Goal: Information Seeking & Learning: Learn about a topic

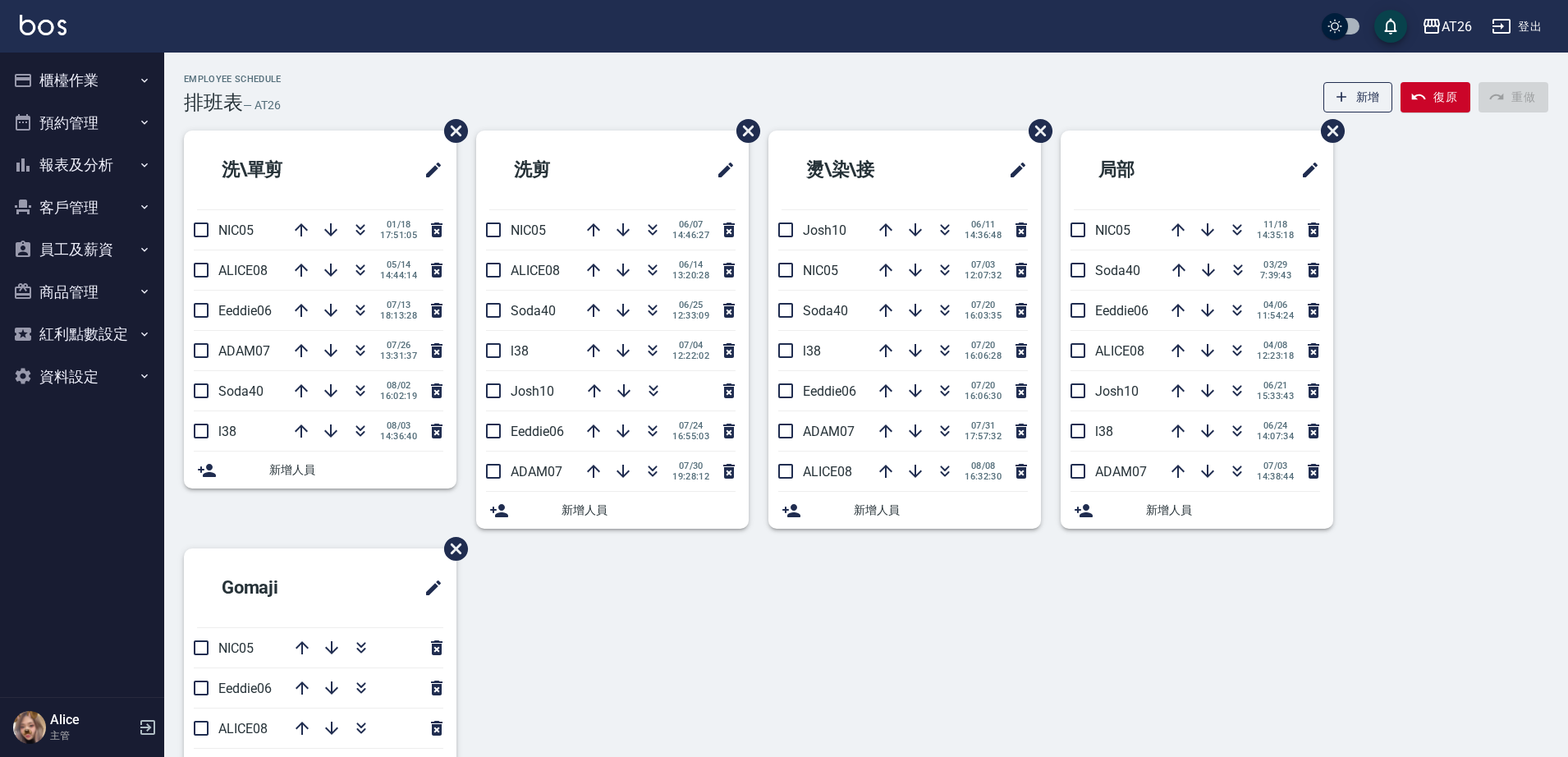
click at [74, 73] on button "櫃檯作業" at bounding box center [83, 80] width 151 height 43
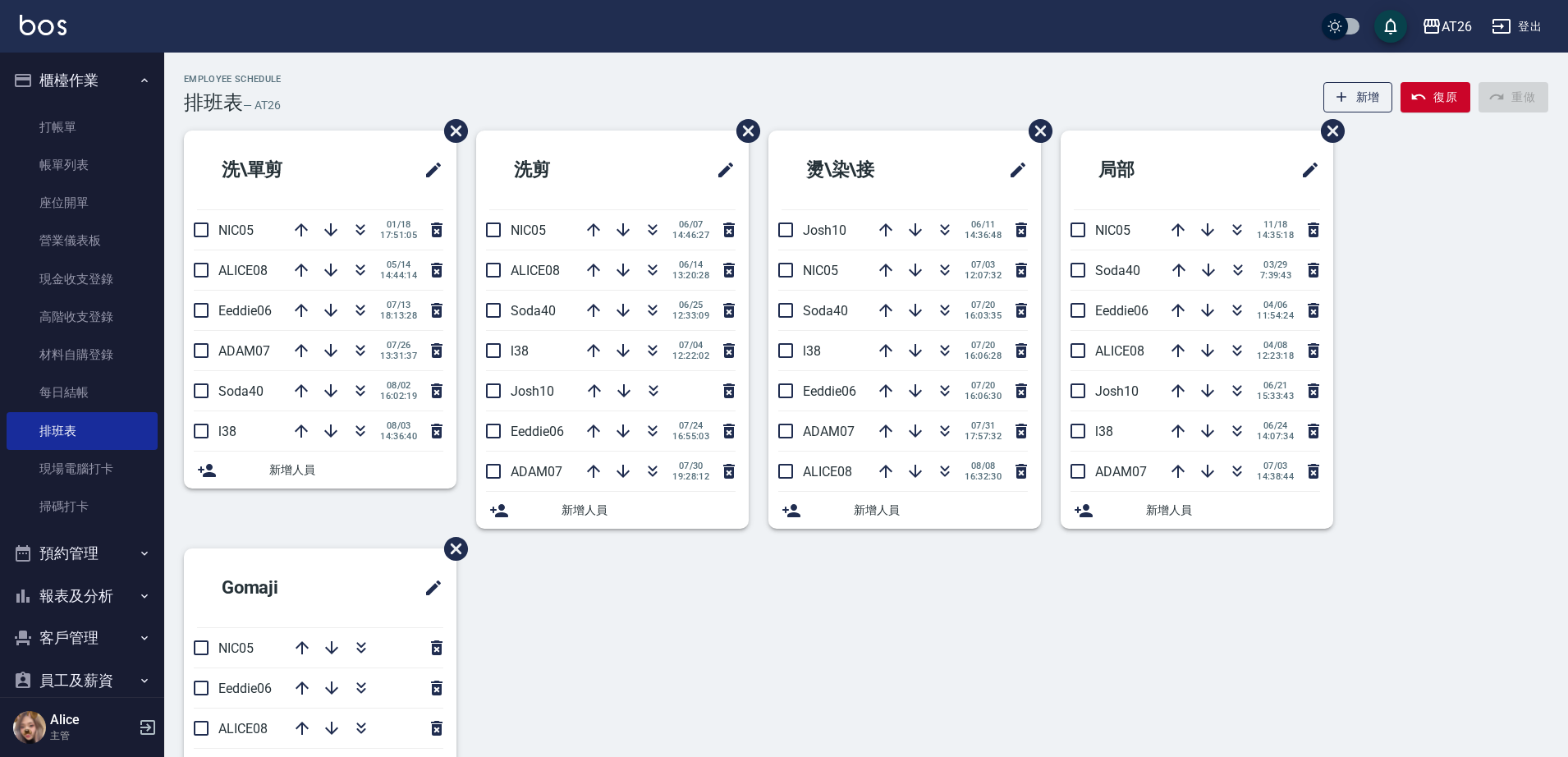
click at [74, 80] on button "櫃檯作業" at bounding box center [83, 80] width 151 height 43
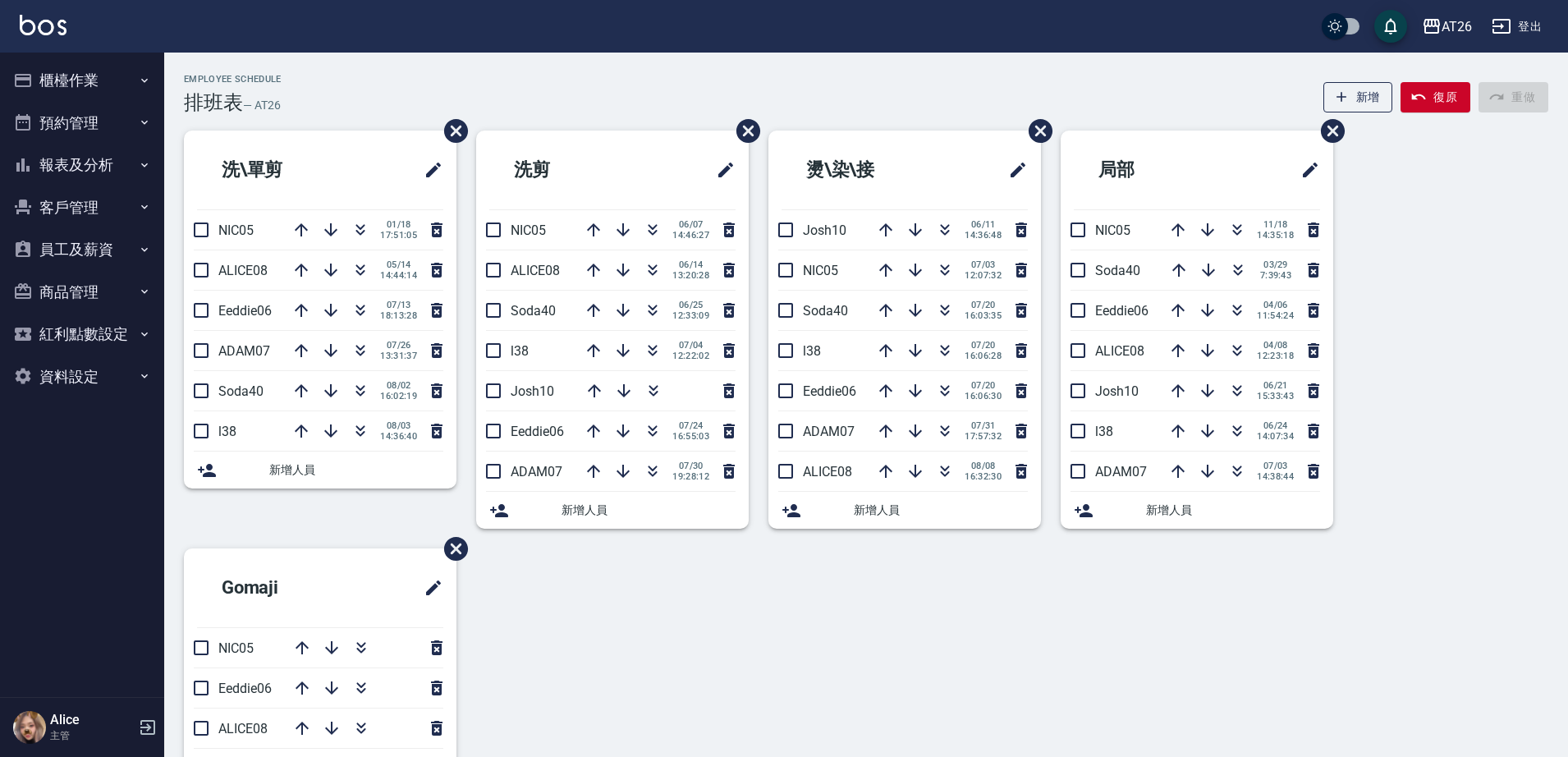
click at [105, 214] on button "客戶管理" at bounding box center [83, 207] width 151 height 43
click at [103, 167] on button "報表及分析" at bounding box center [83, 164] width 151 height 43
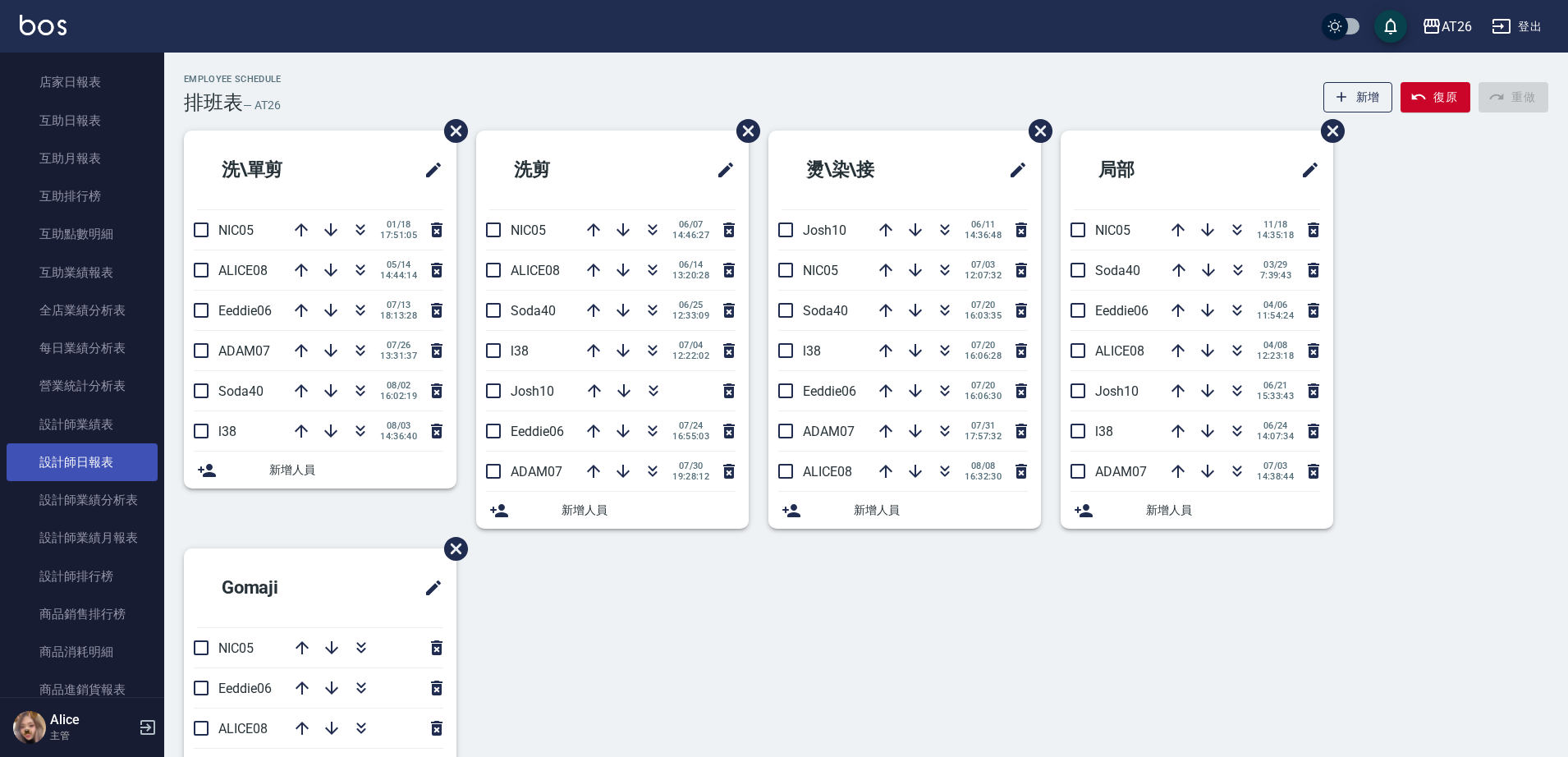
scroll to position [308, 0]
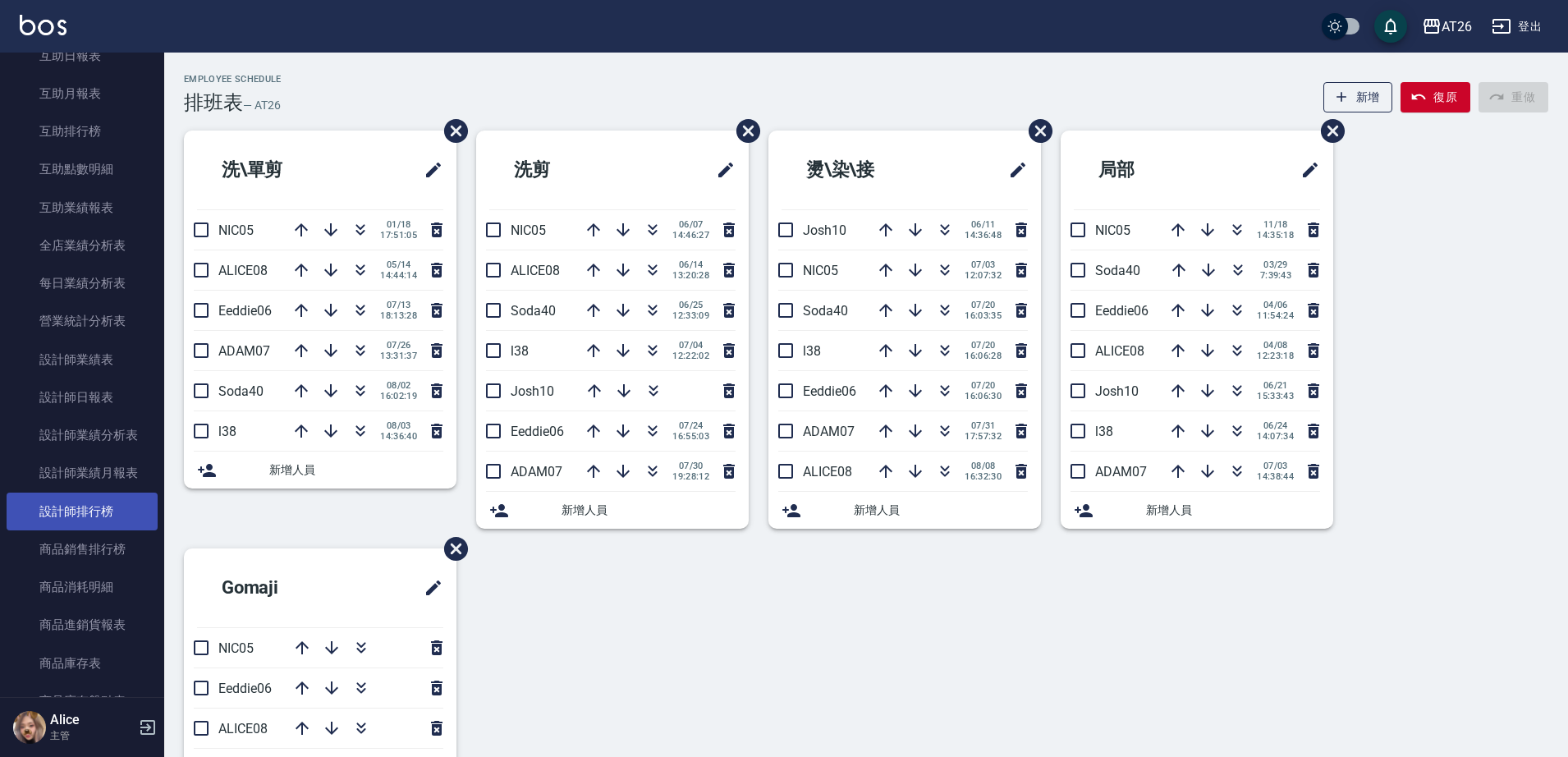
click at [119, 510] on link "設計師排行榜" at bounding box center [83, 511] width 151 height 38
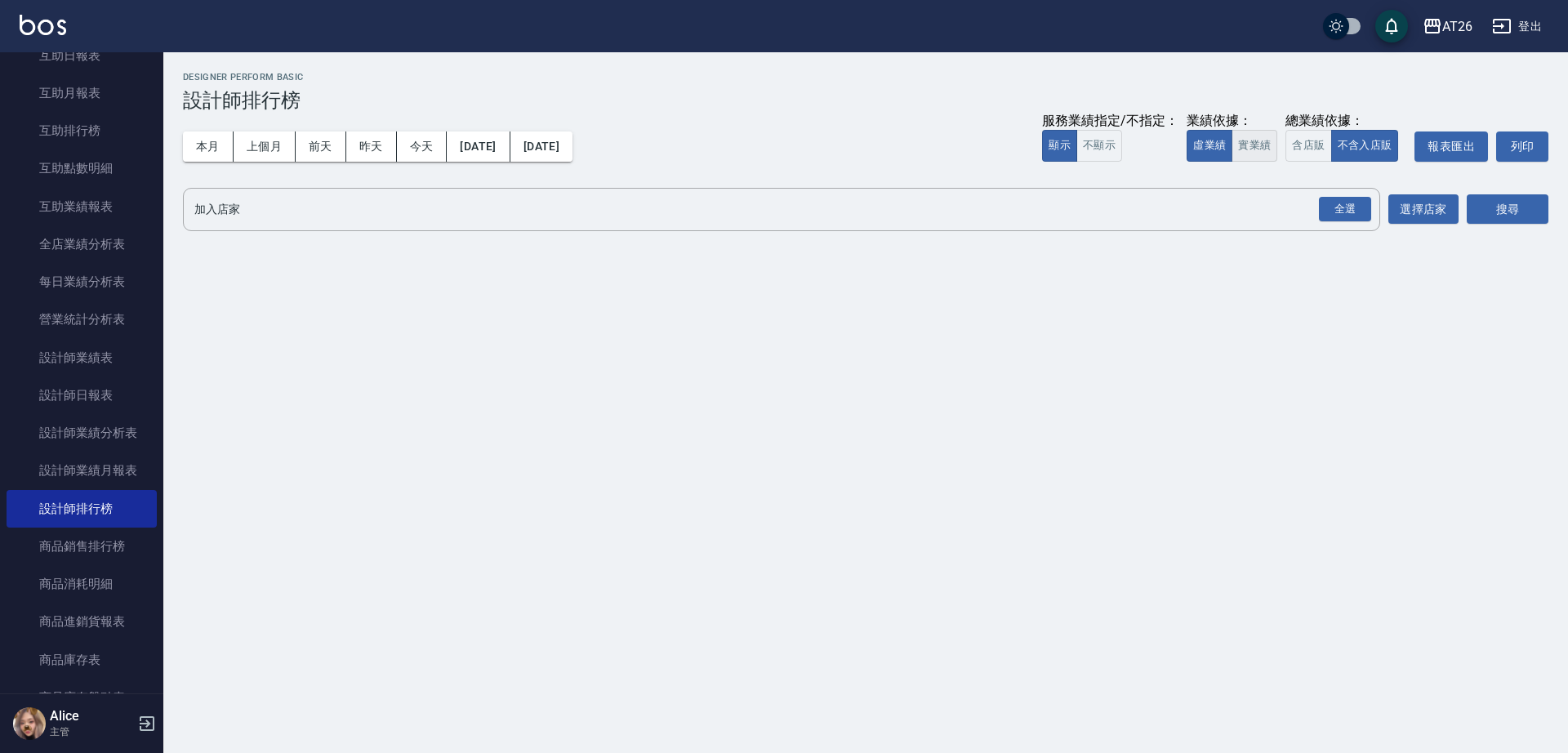
click at [1255, 152] on button "實業績" at bounding box center [1254, 145] width 46 height 32
click at [1302, 195] on div "全選 加入店家" at bounding box center [782, 210] width 1197 height 44
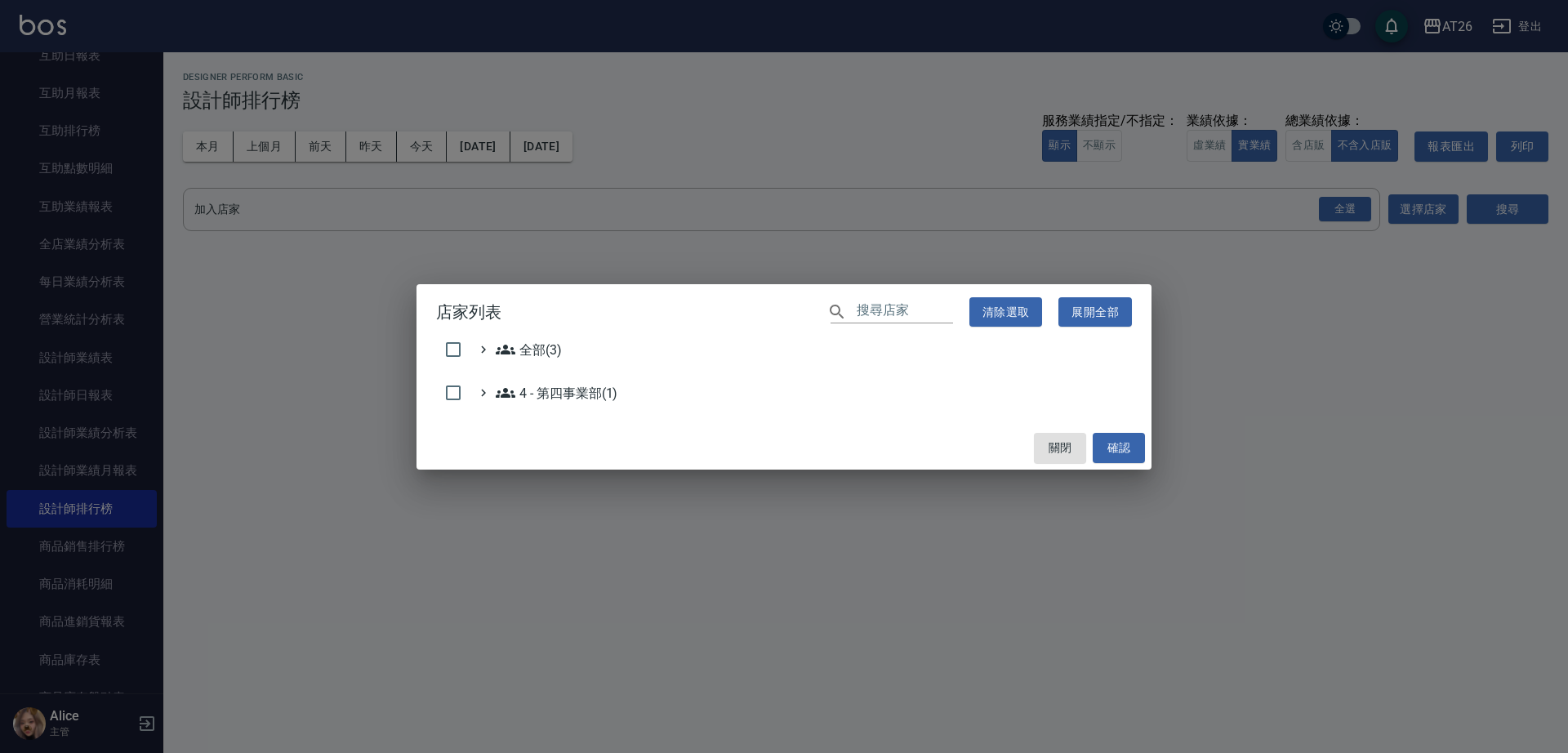
drag, startPoint x: 1302, startPoint y: 195, endPoint x: 1338, endPoint y: 216, distance: 41.7
click at [1326, 209] on div "店家列表 ​ 清除選取 展開全部 全部(3) 4 - 第四事業部(1) 關閉 確認" at bounding box center [784, 376] width 1568 height 753
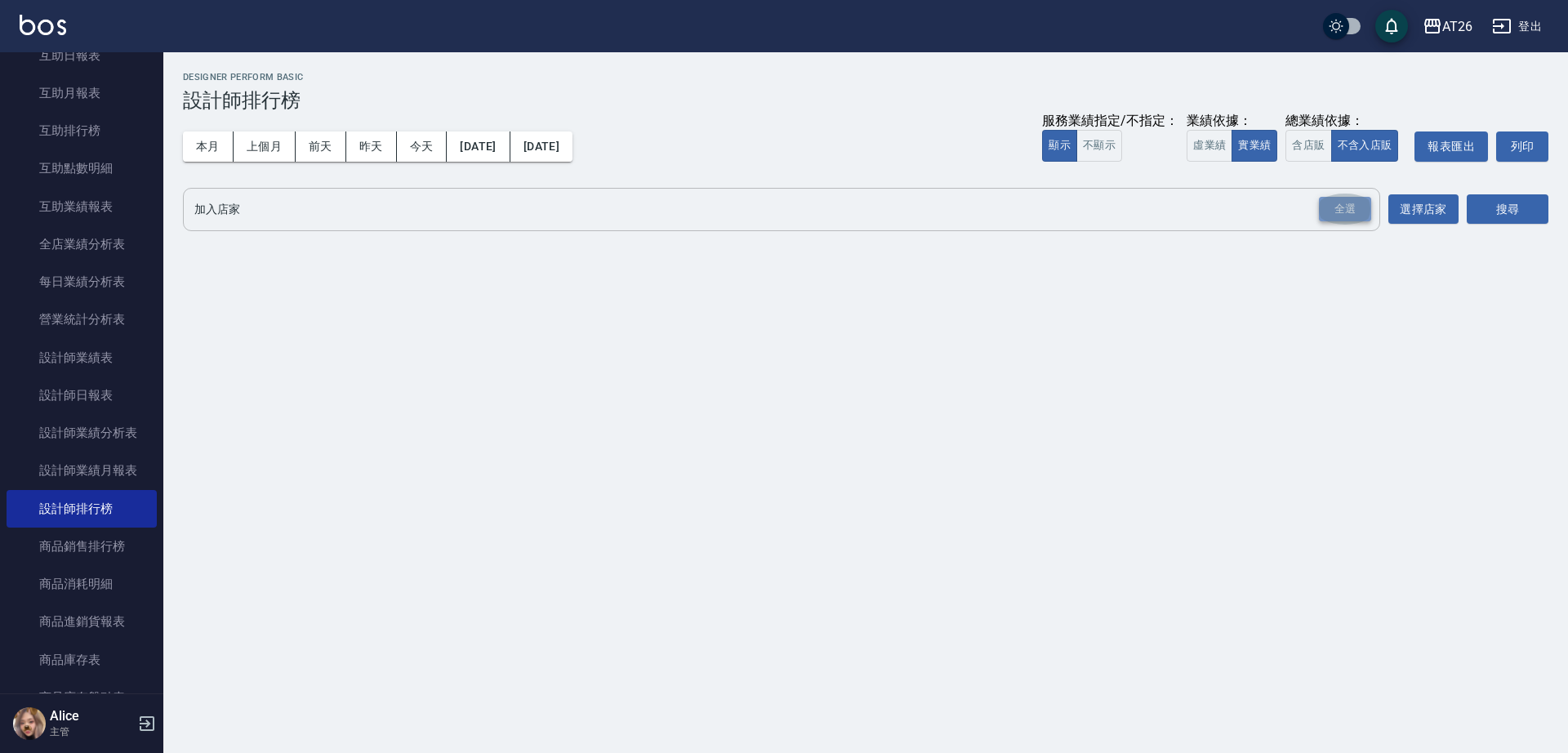
click at [1351, 219] on div "全選" at bounding box center [1344, 210] width 52 height 26
click at [375, 213] on div "DA[GEOGRAPHIC_DATA]" at bounding box center [398, 211] width 149 height 26
click at [451, 211] on icon at bounding box center [460, 211] width 18 height 18
click at [315, 211] on icon at bounding box center [306, 211] width 18 height 18
click at [1531, 213] on button "搜尋" at bounding box center [1507, 210] width 82 height 31
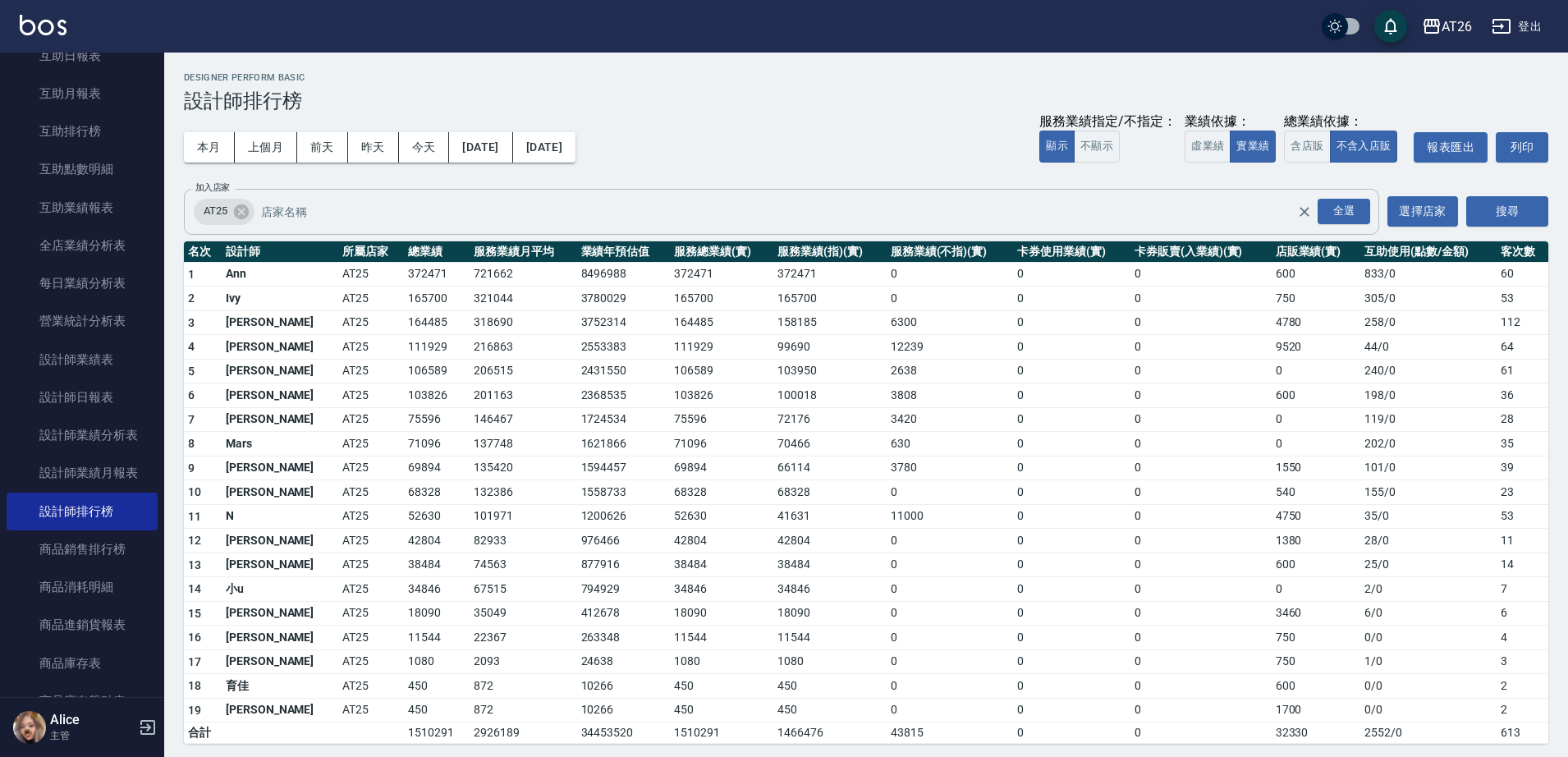
scroll to position [7, 0]
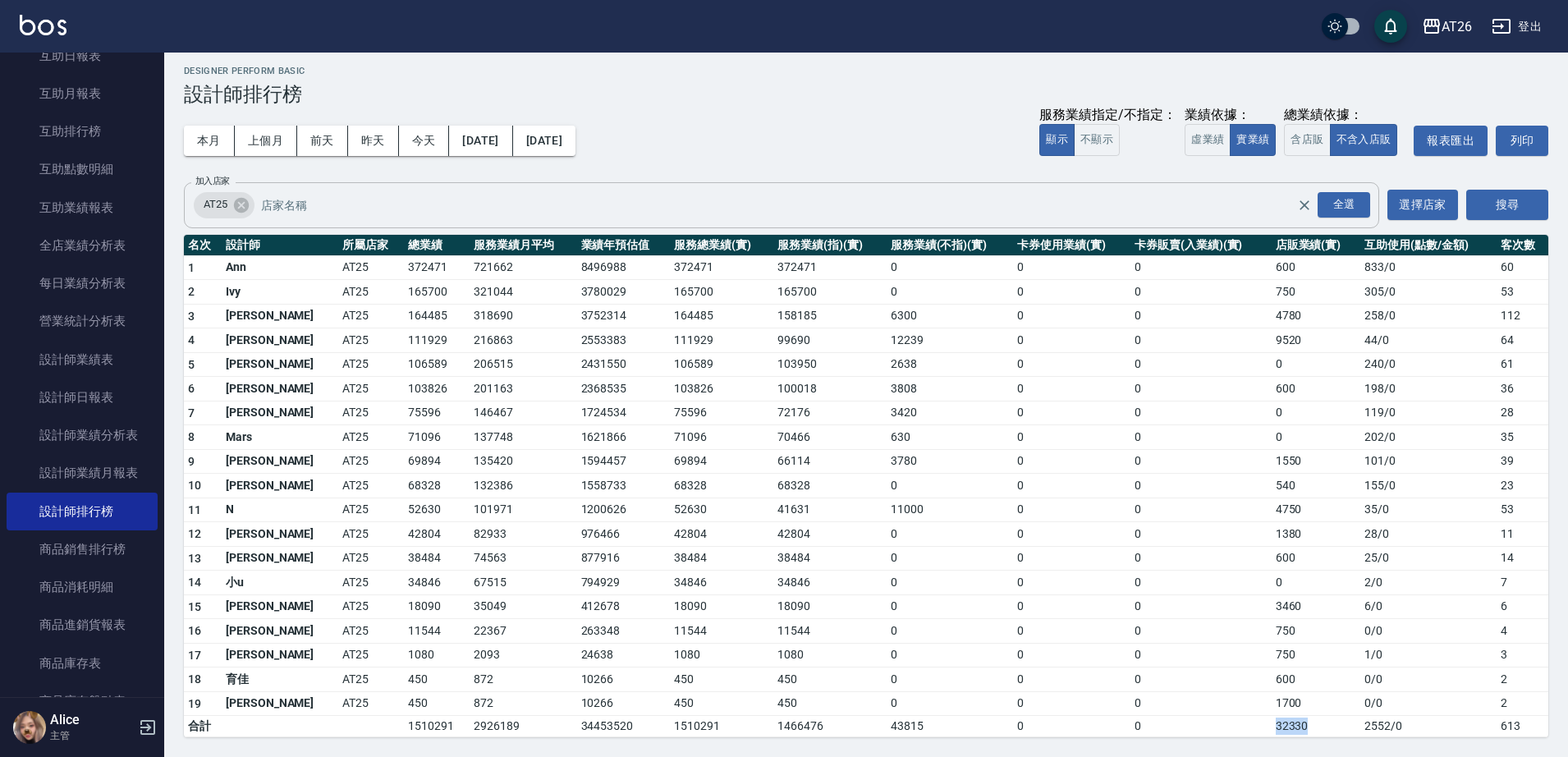
drag, startPoint x: 1317, startPoint y: 726, endPoint x: 1253, endPoint y: 728, distance: 64.0
click at [1258, 728] on tr "合計 1510291 2926189 34453520 1510291 1466476 43815 0 0 32330 2552 / 0 613" at bounding box center [867, 726] width 1365 height 21
click at [1253, 728] on td "0" at bounding box center [1202, 726] width 141 height 21
drag, startPoint x: 1253, startPoint y: 728, endPoint x: 1297, endPoint y: 726, distance: 44.0
click at [1295, 726] on tr "合計 1510291 2926189 34453520 1510291 1466476 43815 0 0 32330 2552 / 0 613" at bounding box center [867, 726] width 1365 height 21
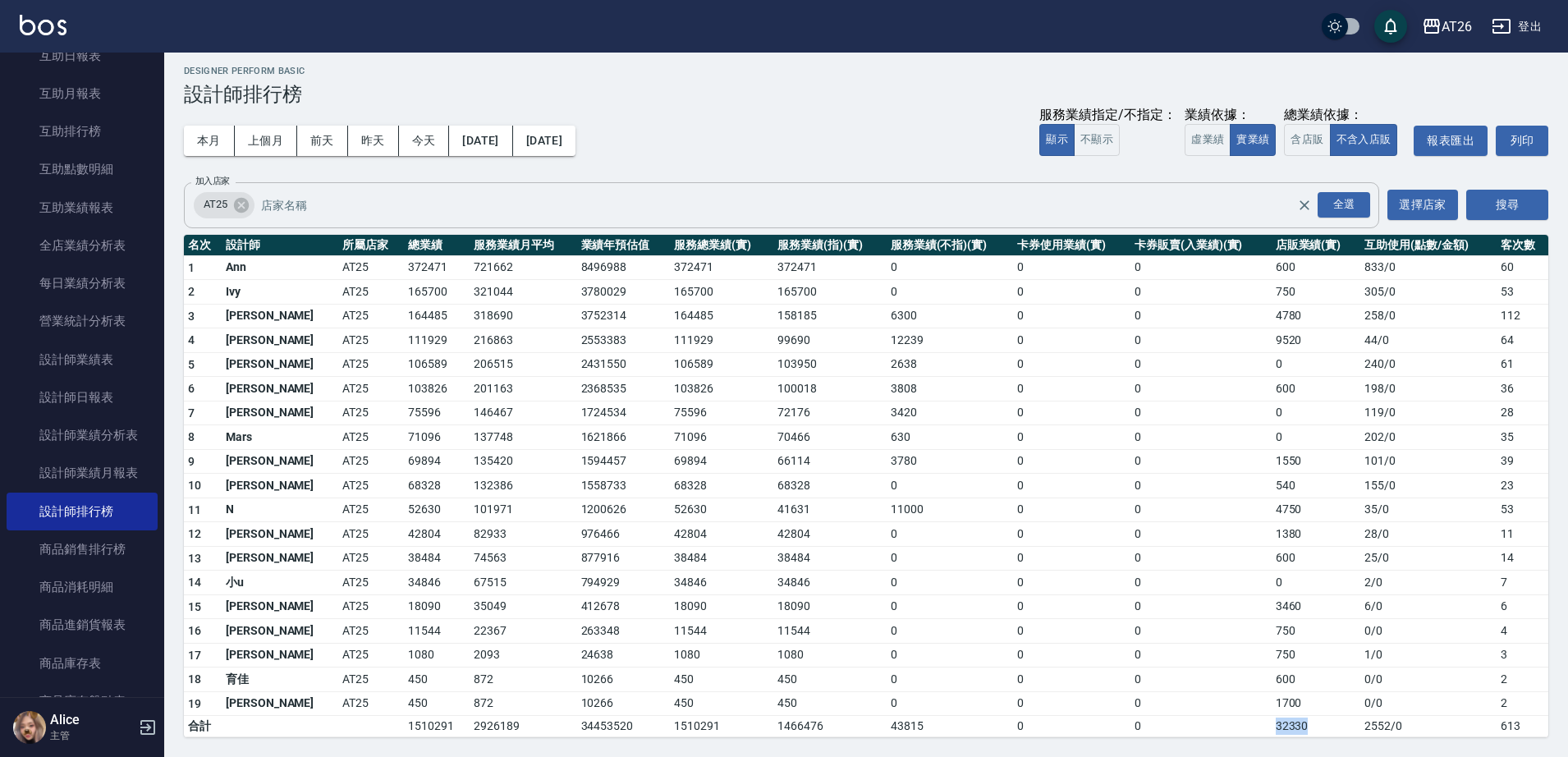
click at [1298, 726] on td "32330" at bounding box center [1317, 726] width 90 height 21
drag, startPoint x: 1297, startPoint y: 726, endPoint x: 1278, endPoint y: 726, distance: 19.0
click at [1279, 726] on td "32330" at bounding box center [1317, 726] width 90 height 21
click at [1276, 726] on td "32330" at bounding box center [1317, 726] width 90 height 21
drag, startPoint x: 1258, startPoint y: 727, endPoint x: 1273, endPoint y: 728, distance: 15.0
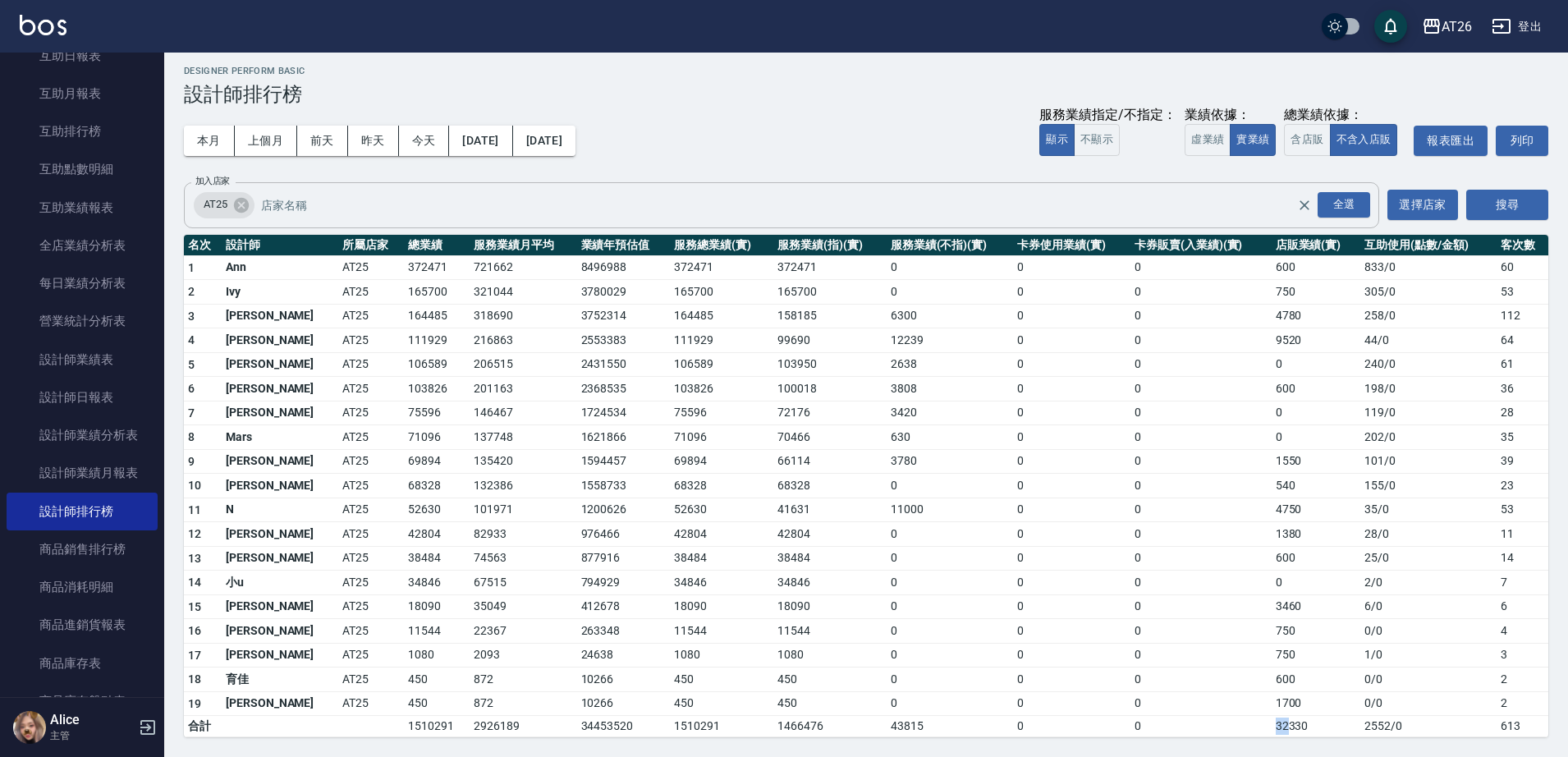
click at [1273, 728] on td "32330" at bounding box center [1317, 726] width 90 height 21
click at [1287, 728] on td "32330" at bounding box center [1317, 726] width 90 height 21
drag, startPoint x: 1295, startPoint y: 724, endPoint x: 1274, endPoint y: 724, distance: 21.0
click at [1274, 724] on td "32330" at bounding box center [1317, 726] width 90 height 21
click at [1273, 724] on td "32330" at bounding box center [1317, 726] width 90 height 21
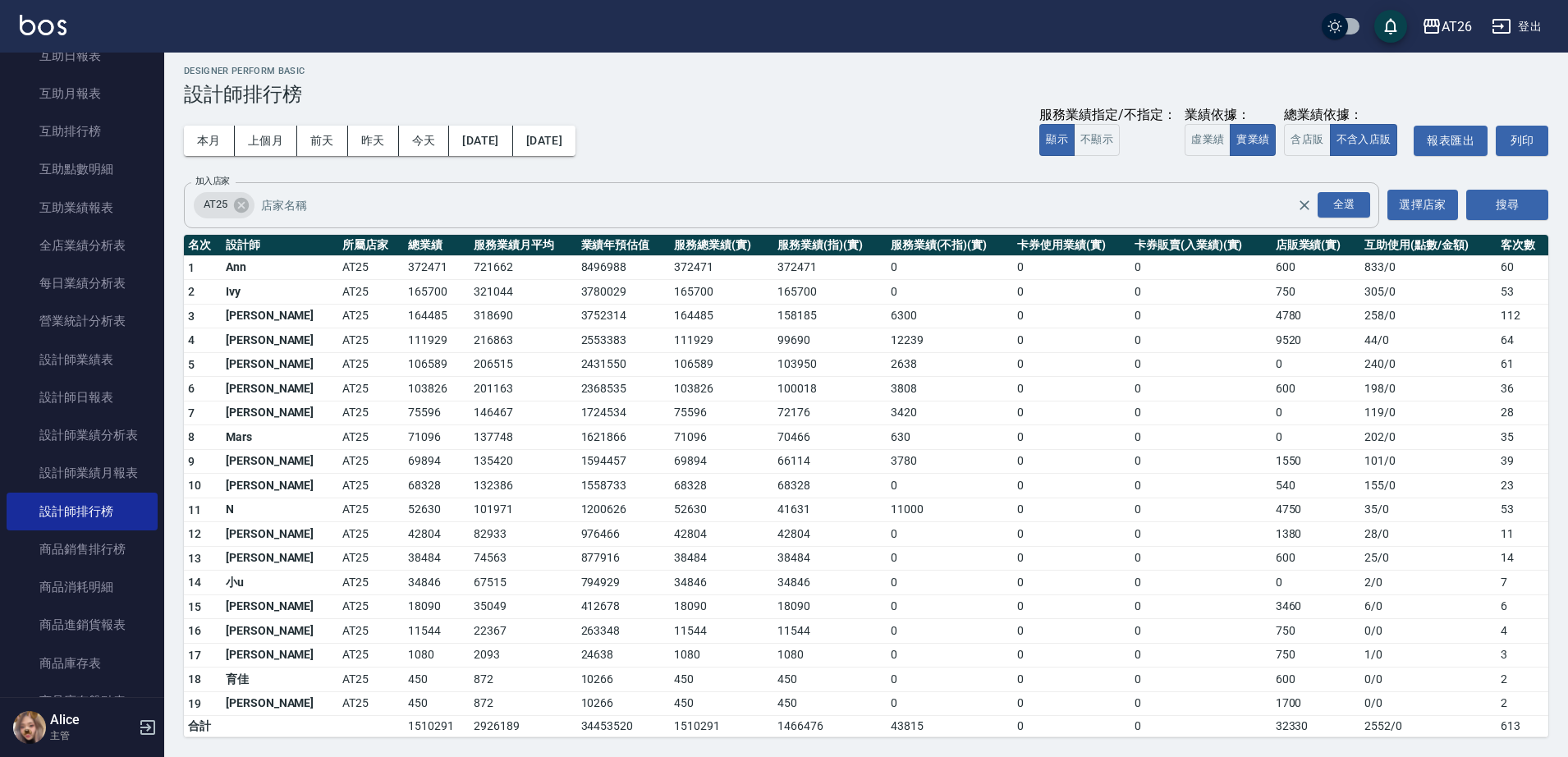
click at [444, 25] on div "AT26 登出" at bounding box center [784, 26] width 1568 height 53
click at [232, 214] on div "AT25" at bounding box center [224, 205] width 61 height 26
click at [237, 211] on icon at bounding box center [242, 205] width 18 height 18
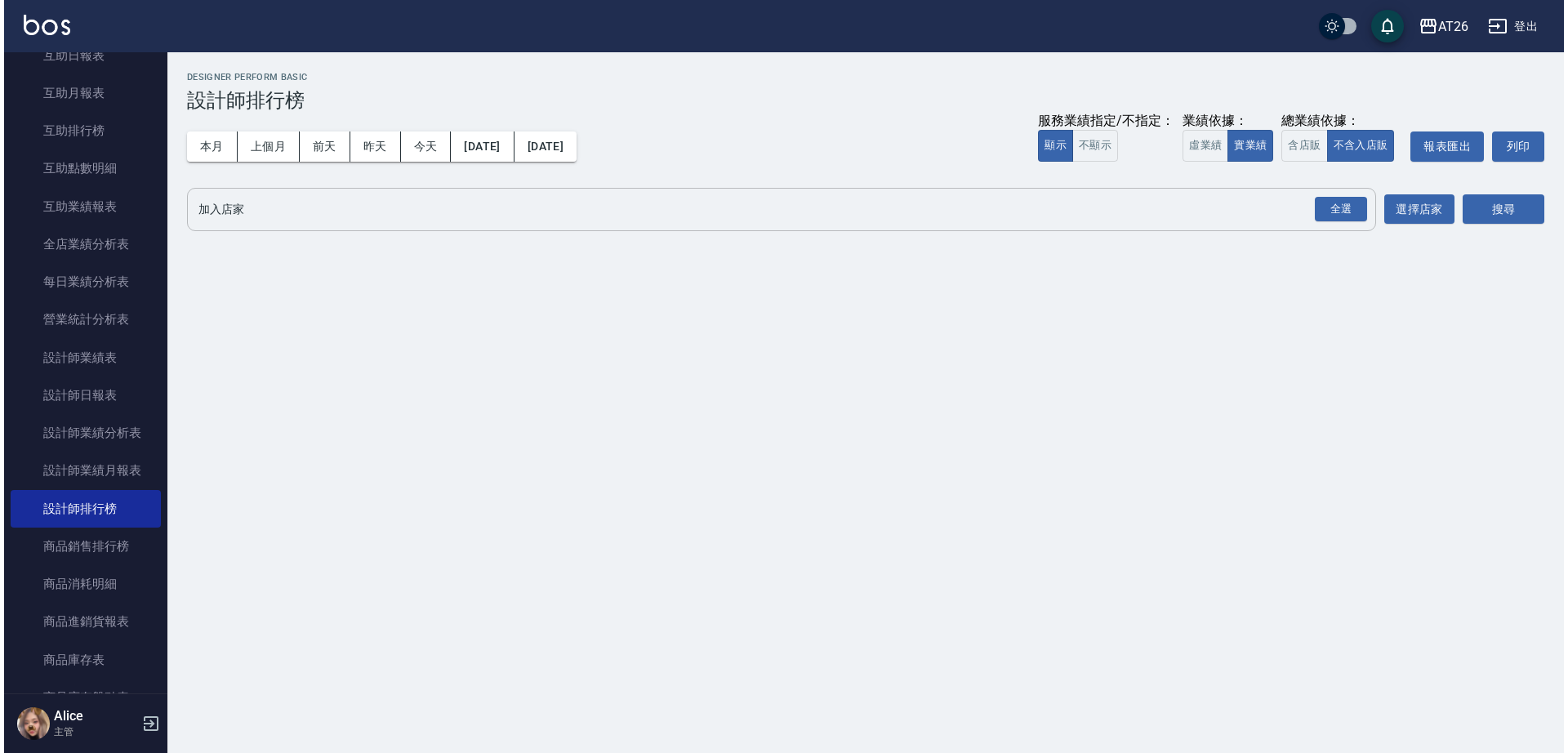
scroll to position [0, 0]
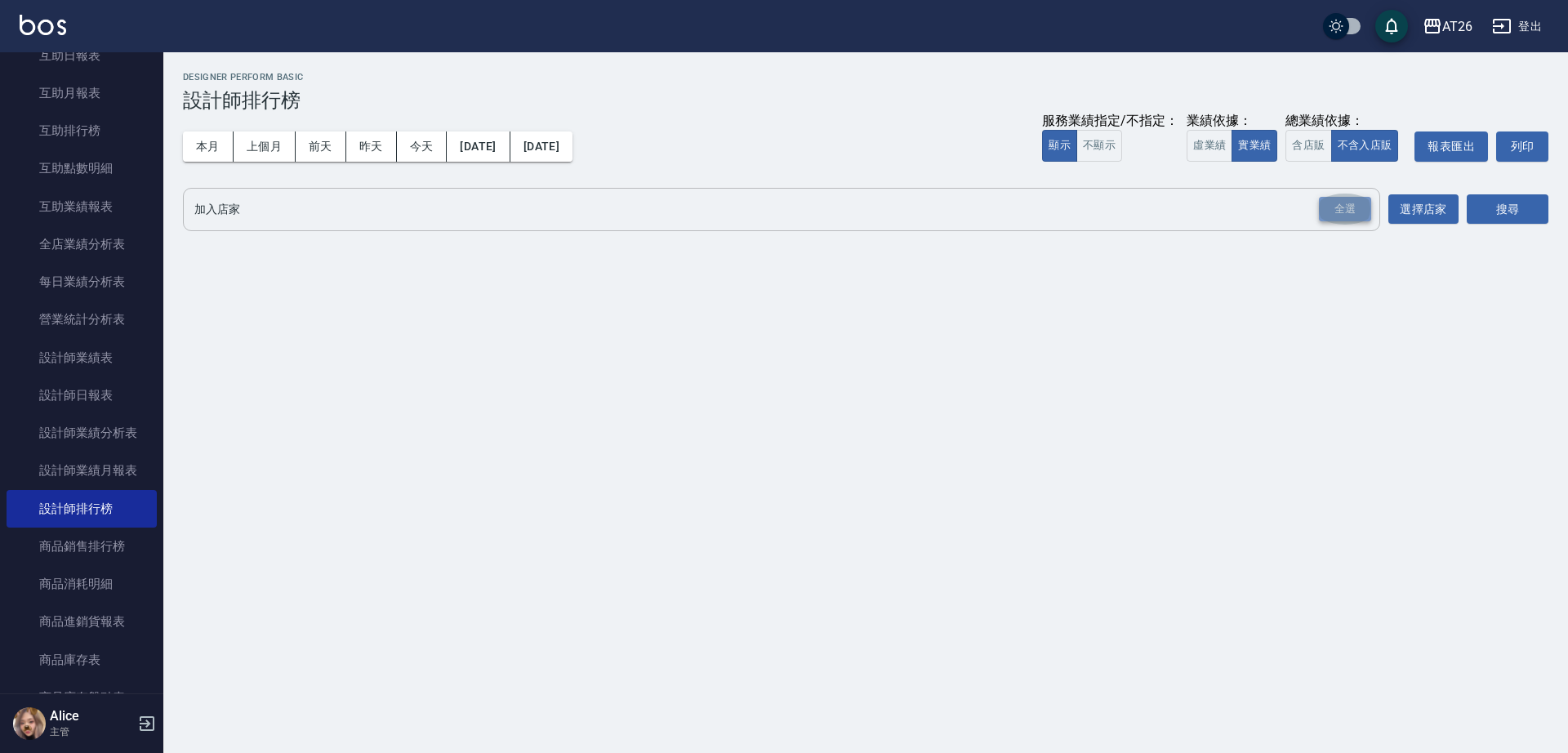
click at [1341, 219] on div "全選" at bounding box center [1344, 210] width 52 height 26
click at [237, 228] on div "AT25 AT26 DA[GEOGRAPHIC_DATA] 全選 加入店家" at bounding box center [782, 211] width 1197 height 46
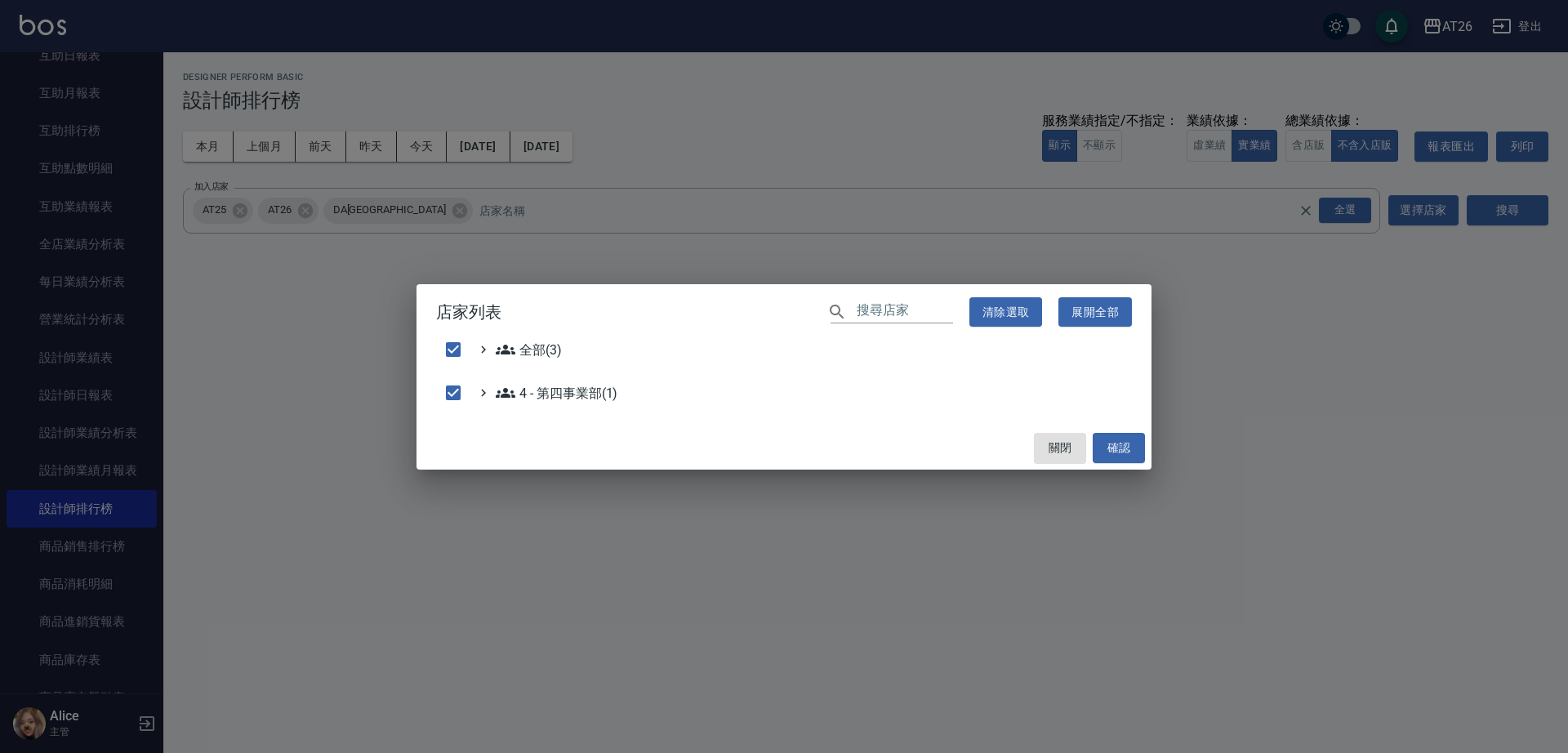
click at [238, 221] on div "店家列表 ​ 清除選取 展開全部 全部(3) 4 - 第四事業部(1) 關閉 確認" at bounding box center [784, 376] width 1568 height 753
checkbox input "false"
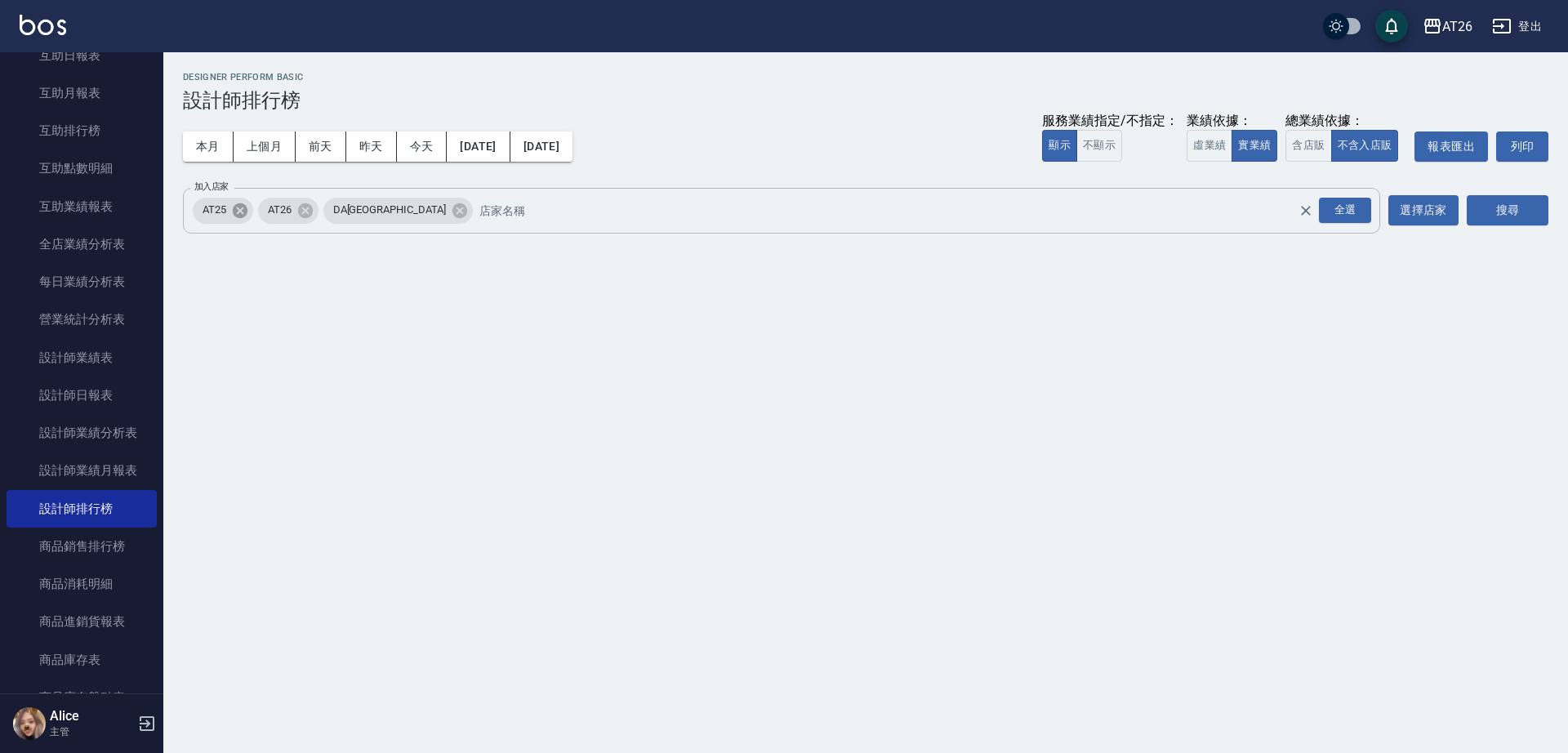
click at [246, 219] on icon at bounding box center [240, 211] width 18 height 18
click at [386, 217] on icon at bounding box center [395, 211] width 18 height 18
click at [312, 216] on input "加入店家" at bounding box center [790, 210] width 1071 height 29
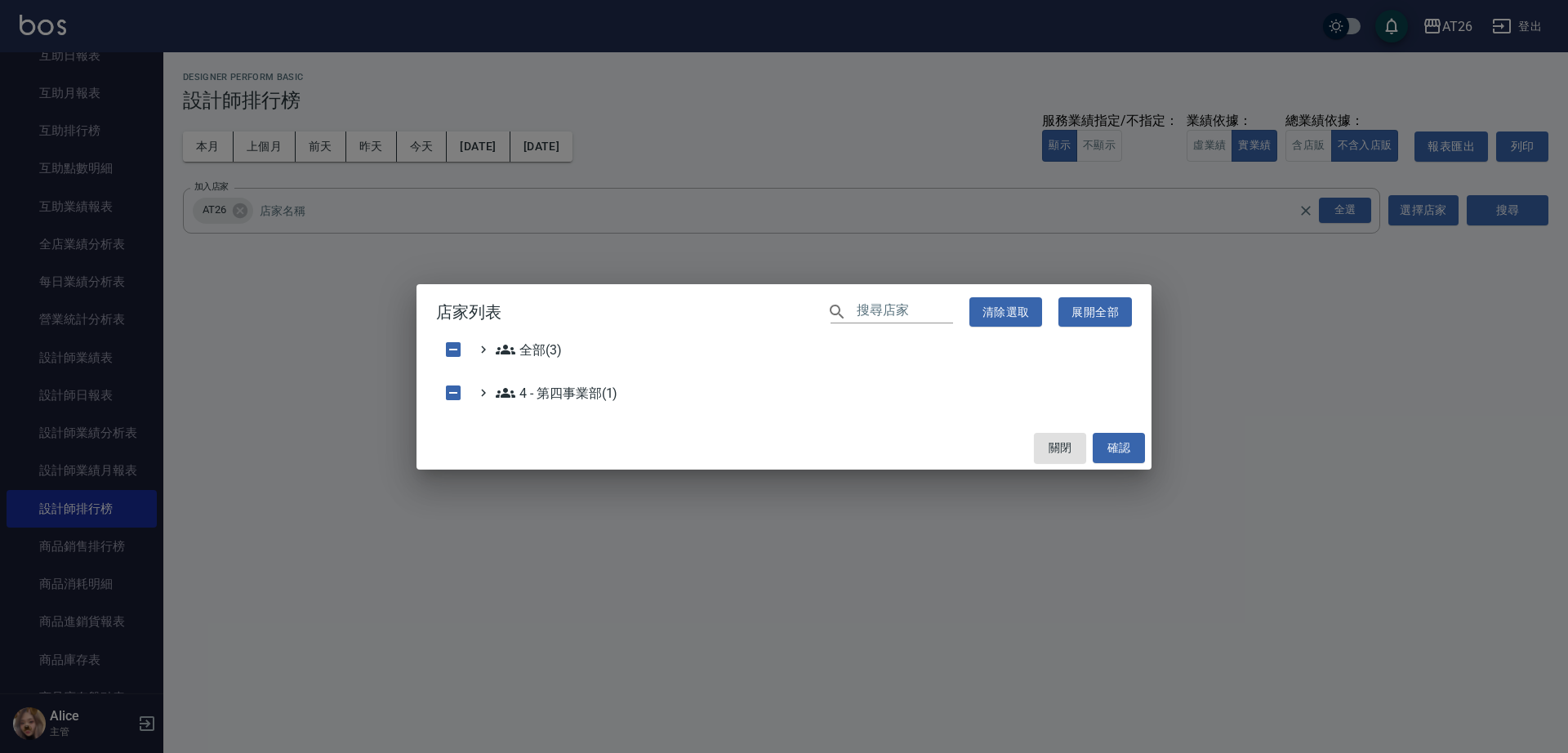
click at [1030, 260] on div "店家列表 ​ 清除選取 展開全部 全部(3) 4 - 第四事業部(1) 關閉 確認" at bounding box center [784, 376] width 1568 height 753
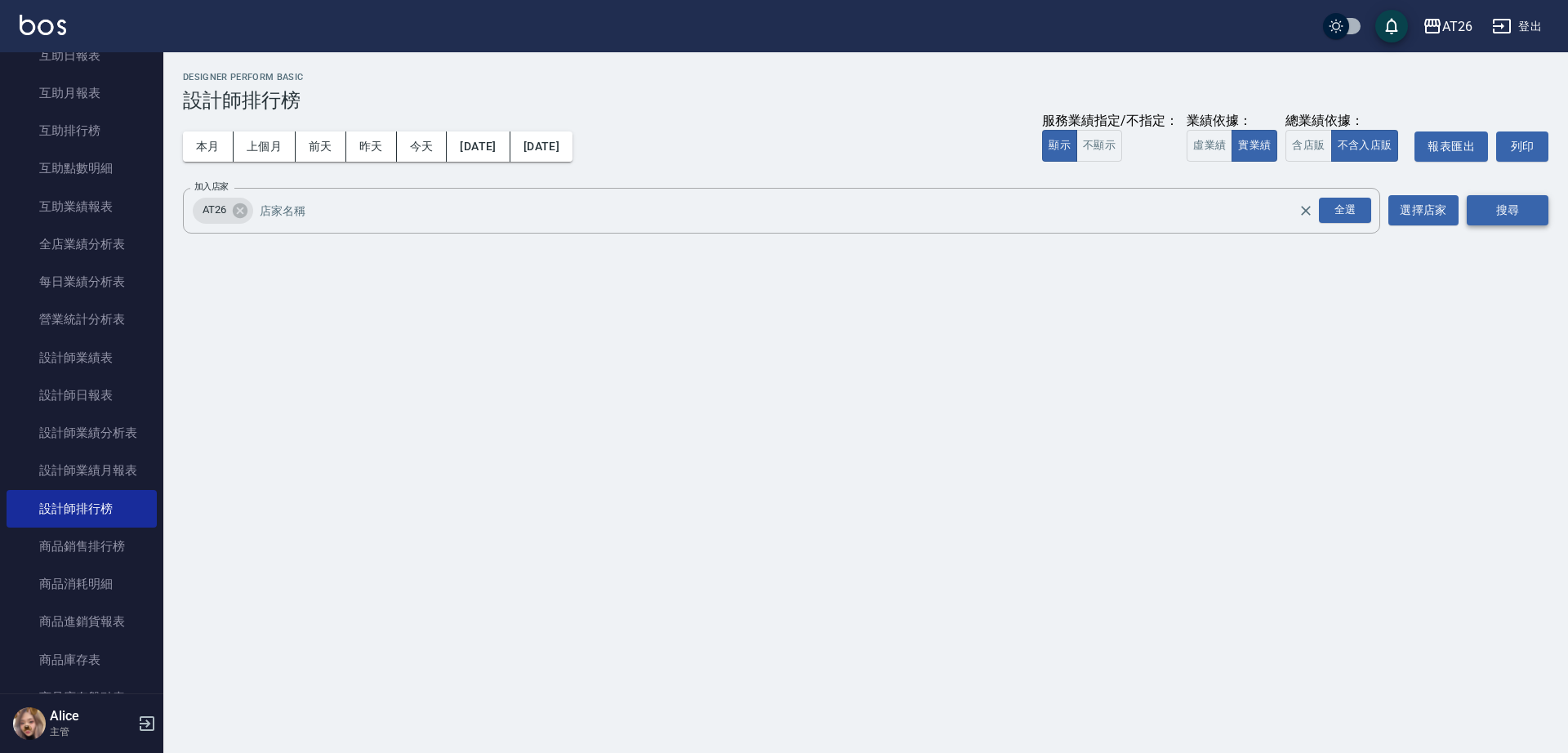
click at [1508, 198] on button "搜尋" at bounding box center [1507, 210] width 82 height 31
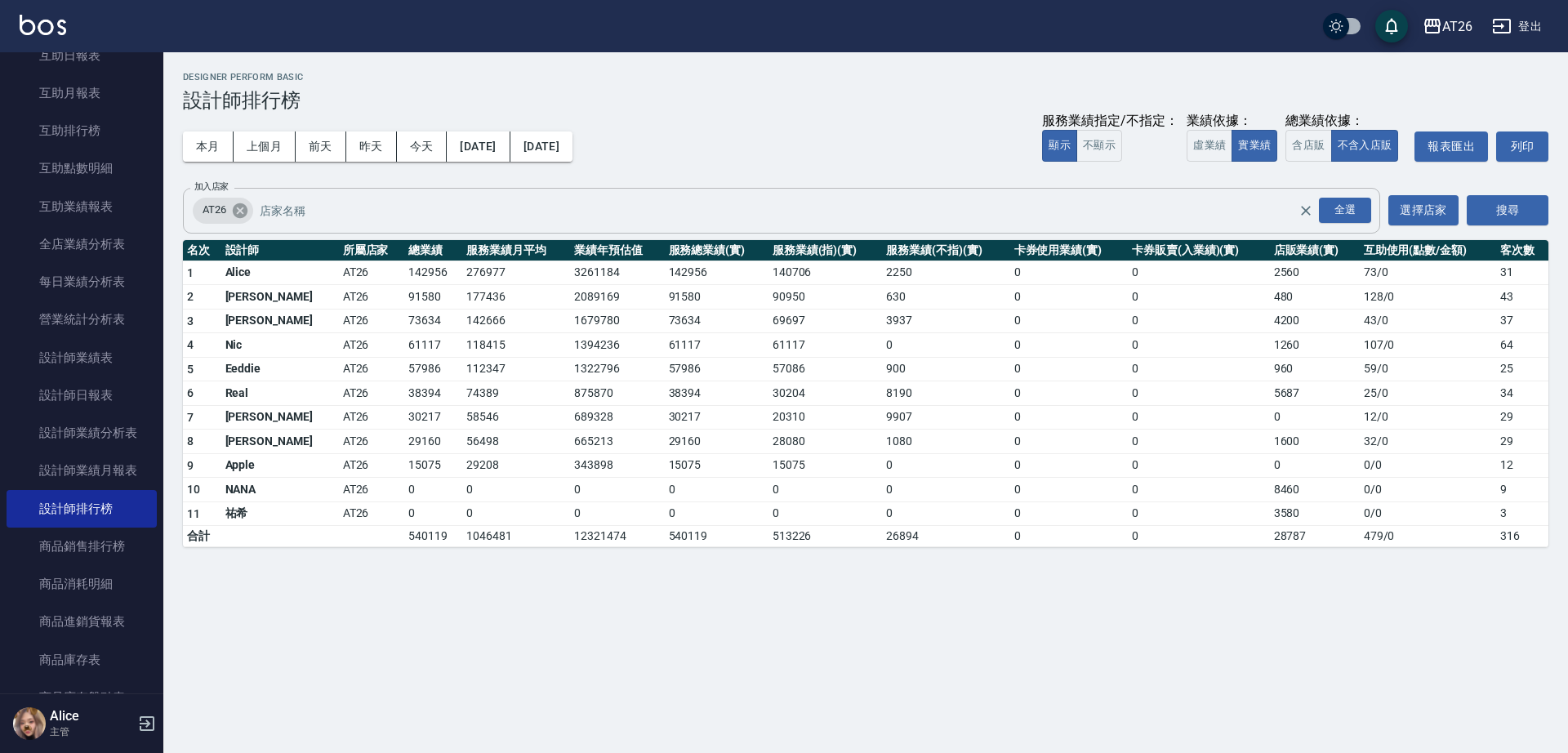
click at [238, 213] on icon at bounding box center [240, 211] width 18 height 18
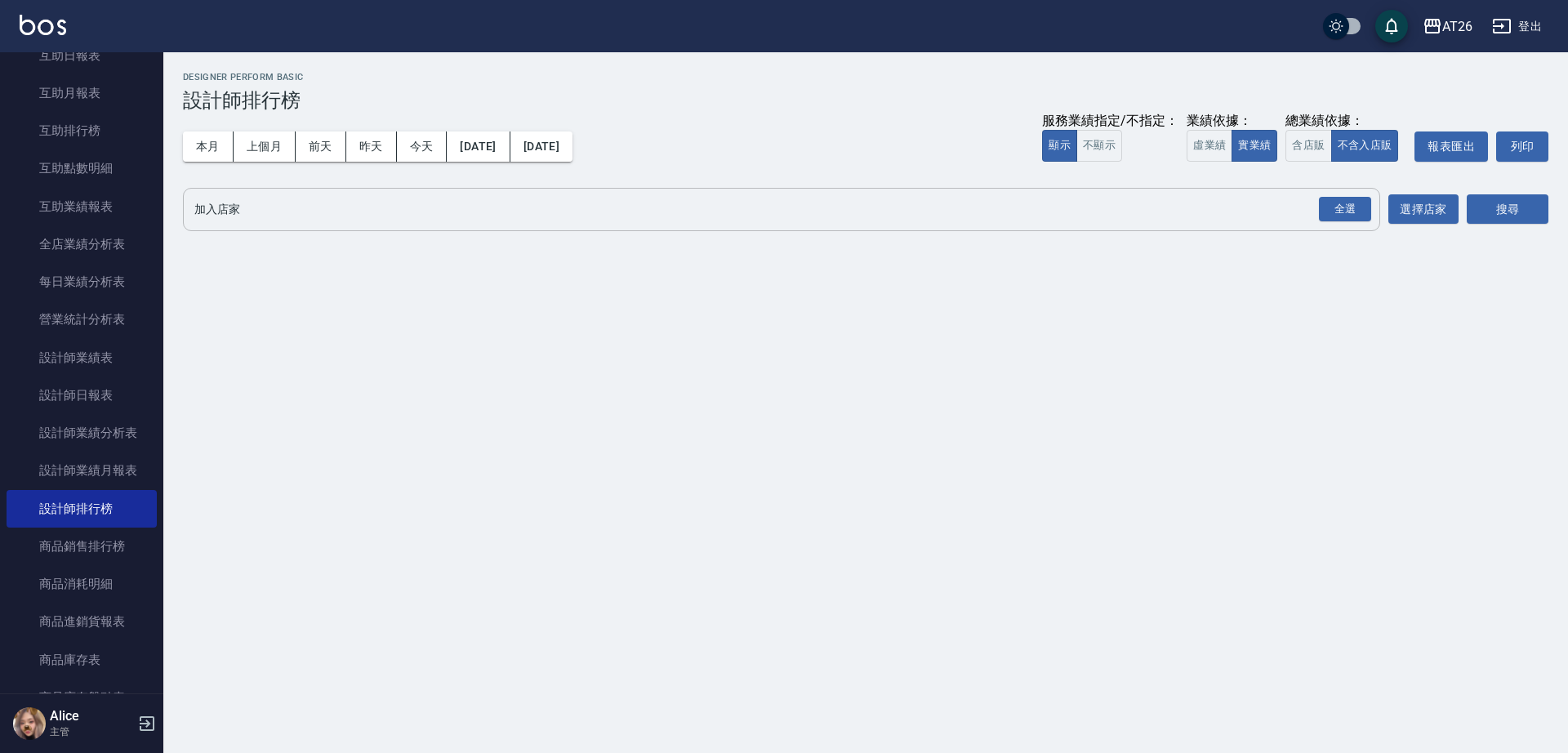
click at [1312, 209] on input "加入店家" at bounding box center [769, 209] width 1157 height 29
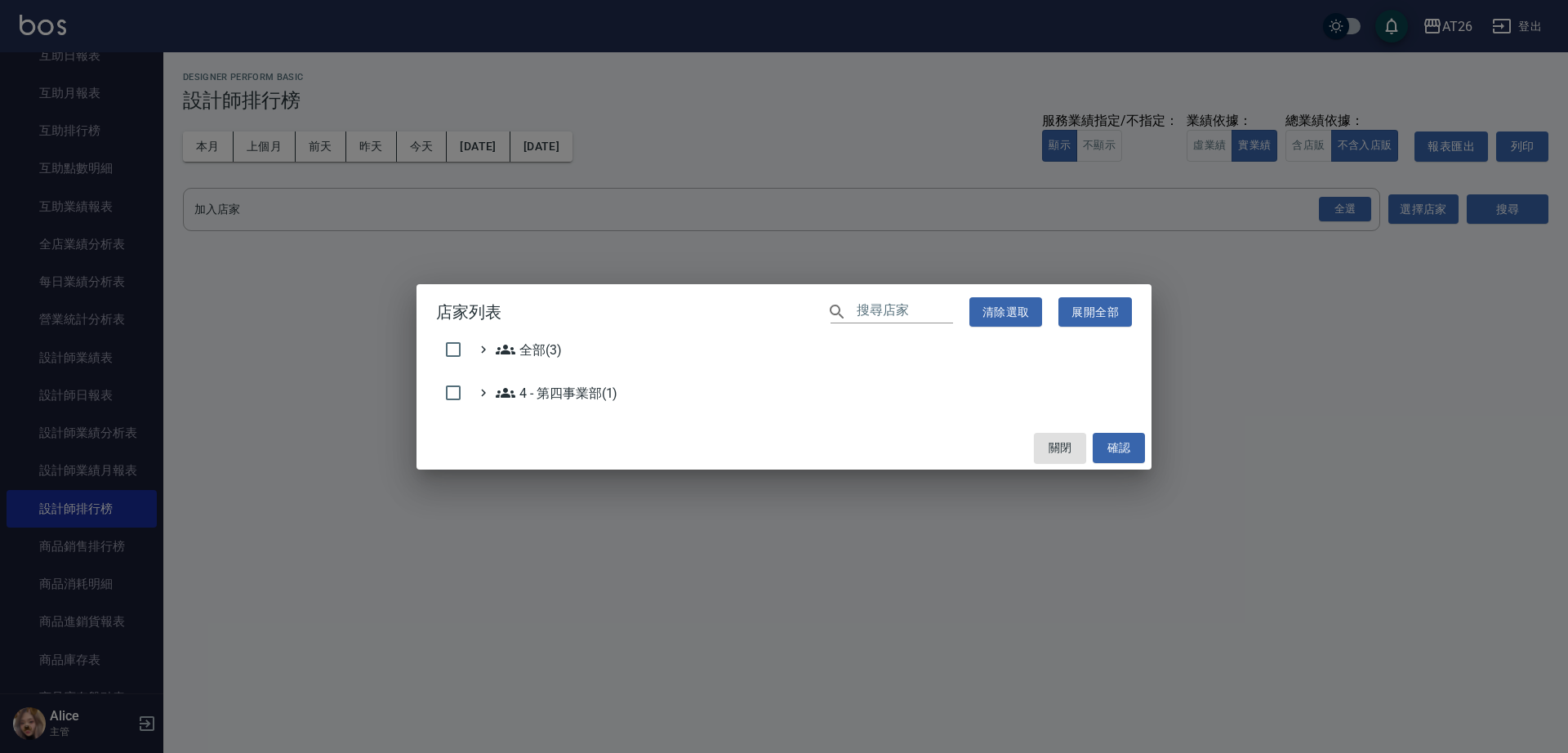
click at [1224, 352] on div "店家列表 ​ 清除選取 展開全部 全部(3) 4 - 第四事業部(1) 關閉 確認" at bounding box center [784, 376] width 1568 height 753
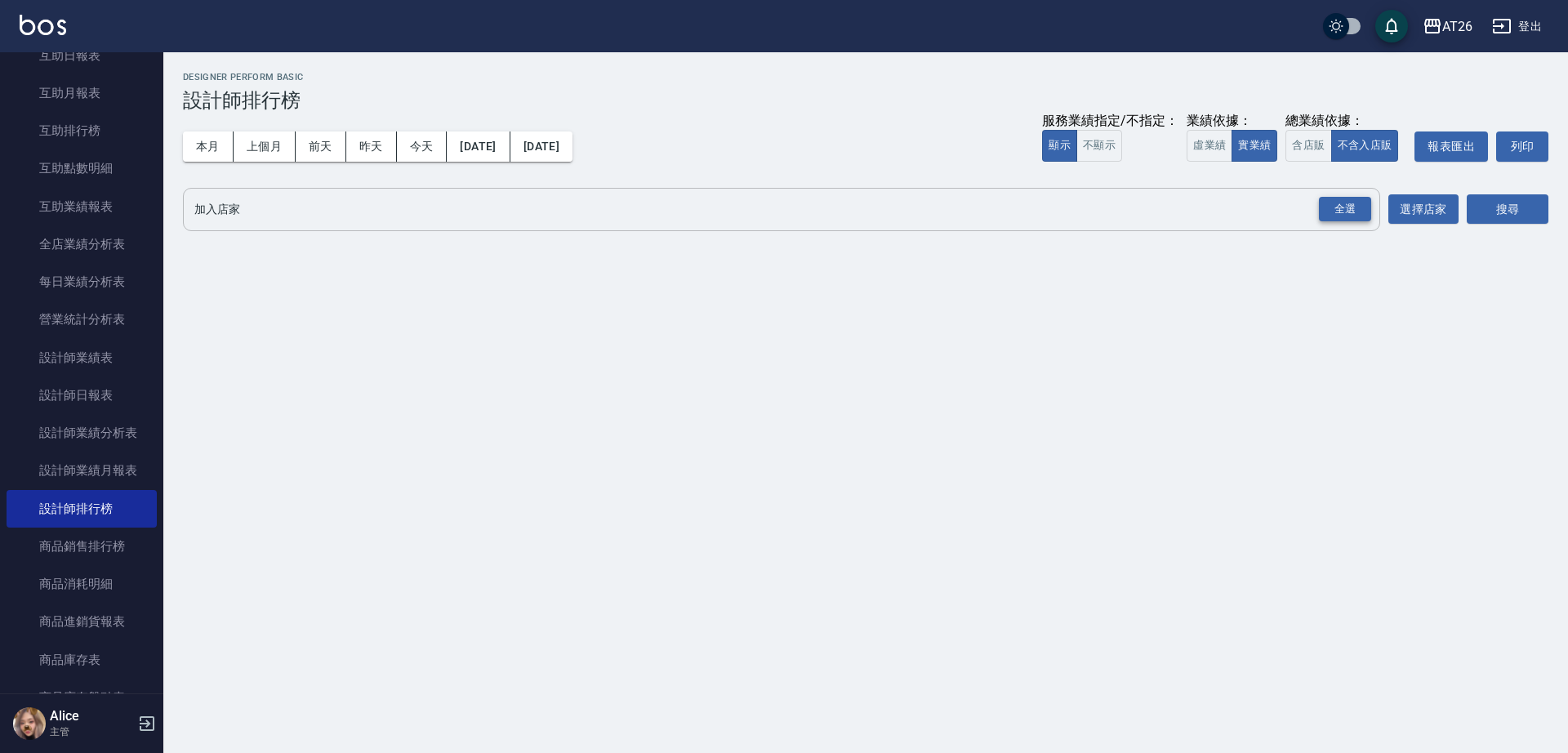
click at [1349, 211] on div "全選" at bounding box center [1344, 210] width 52 height 26
click at [1527, 177] on div "本月 上個月 前天 昨天 今天 [DATE] [DATE] 服務業績指定/不指定： 顯示 不顯示 業績依據： 虛業績 實業績 總業績依據： 含店販 不含入店販…" at bounding box center [866, 146] width 1365 height 69
click at [451, 205] on icon at bounding box center [460, 211] width 18 height 18
click at [312, 213] on icon at bounding box center [304, 210] width 15 height 15
click at [1501, 211] on button "搜尋" at bounding box center [1507, 210] width 82 height 31
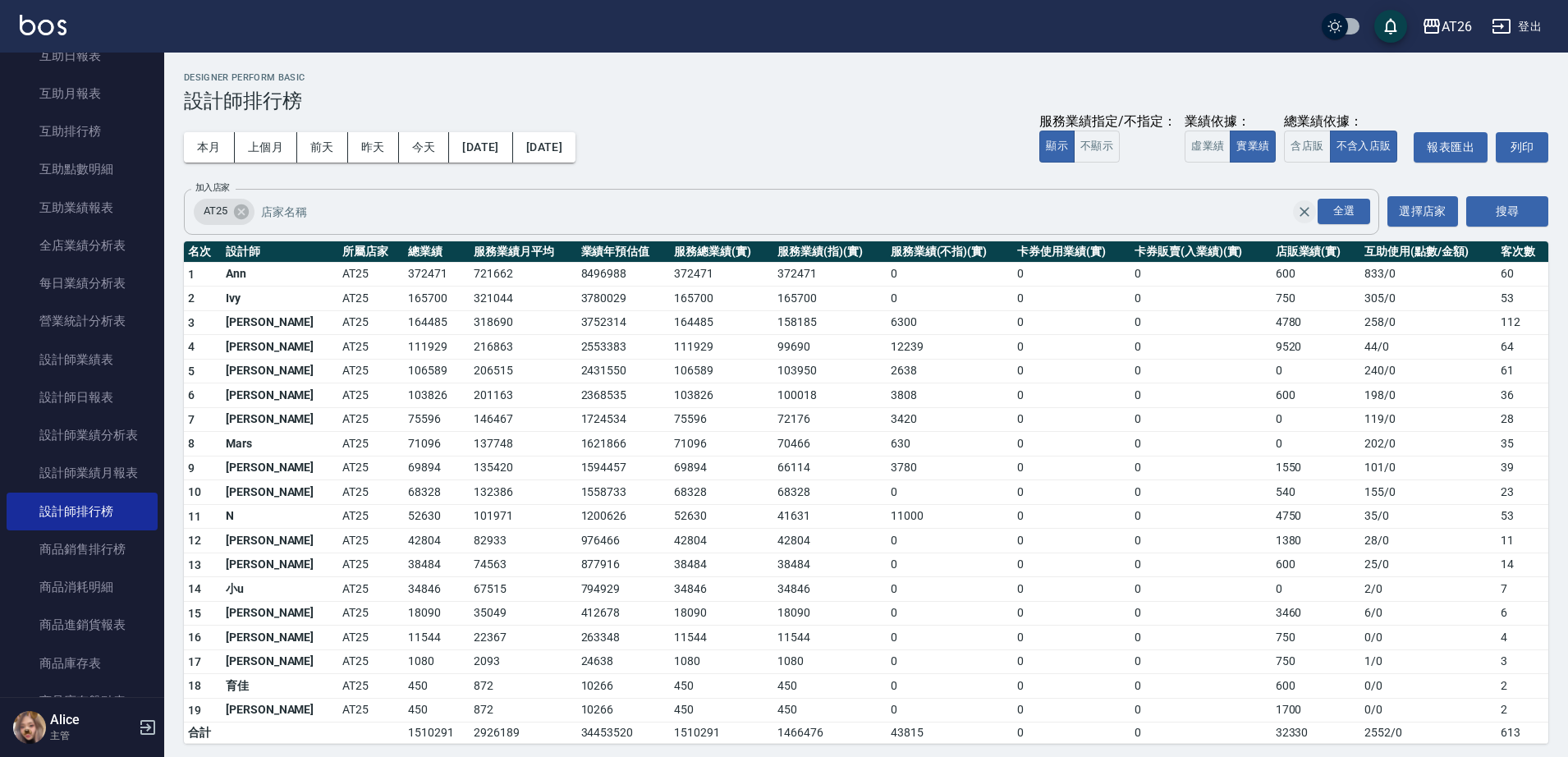
drag, startPoint x: 1313, startPoint y: 202, endPoint x: 1300, endPoint y: 205, distance: 13.3
click at [1306, 204] on div "全選" at bounding box center [1332, 212] width 79 height 46
click at [1300, 205] on icon "Clear" at bounding box center [1304, 212] width 17 height 17
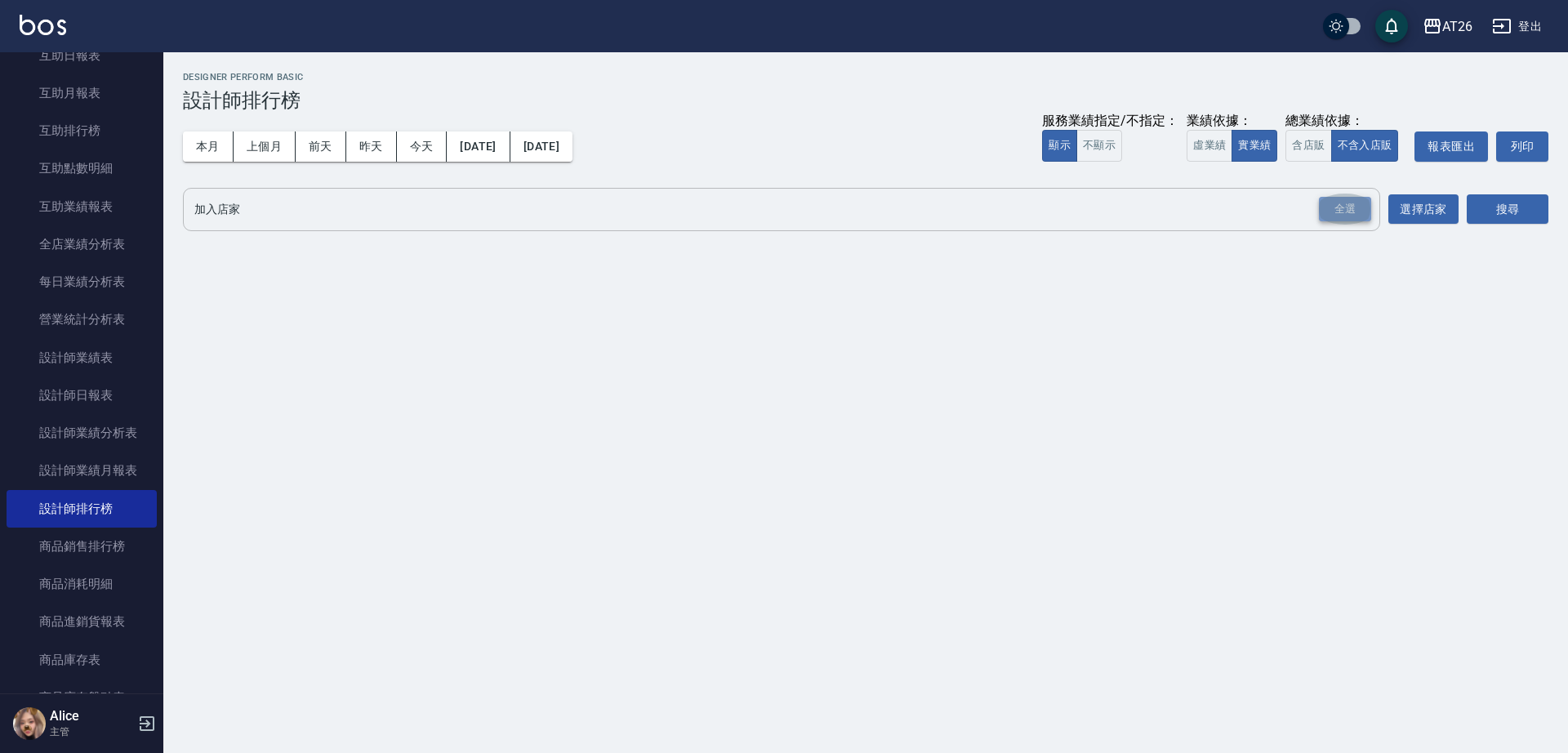
click at [1330, 197] on div "全選" at bounding box center [1344, 210] width 52 height 26
click at [297, 212] on span "AT26" at bounding box center [280, 210] width 44 height 17
click at [302, 213] on icon at bounding box center [304, 210] width 15 height 15
click at [227, 218] on span "AT25" at bounding box center [215, 210] width 44 height 17
click at [233, 214] on icon at bounding box center [240, 211] width 18 height 18
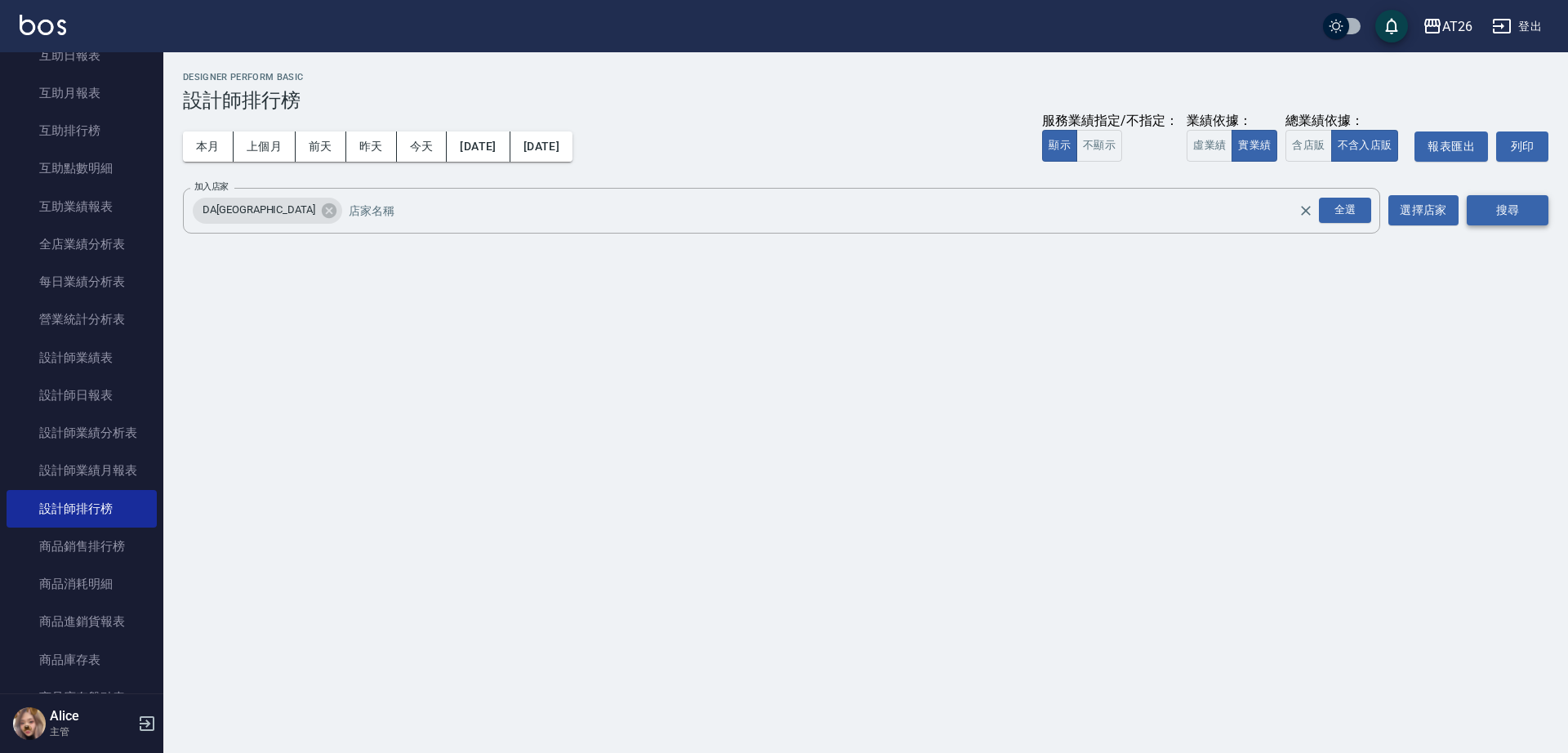
click at [1495, 208] on button "搜尋" at bounding box center [1507, 210] width 82 height 31
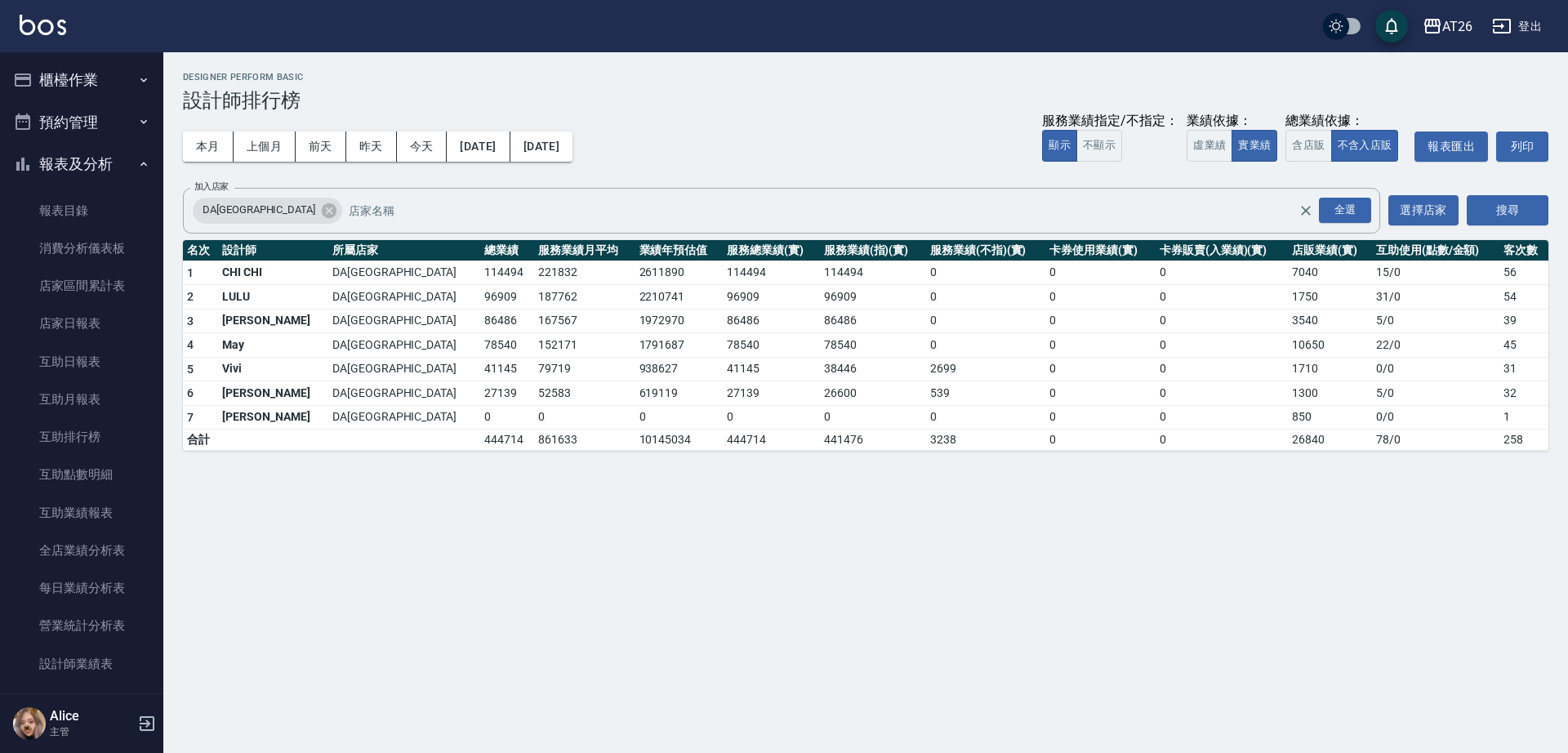
click at [60, 169] on button "報表及分析" at bounding box center [82, 163] width 150 height 43
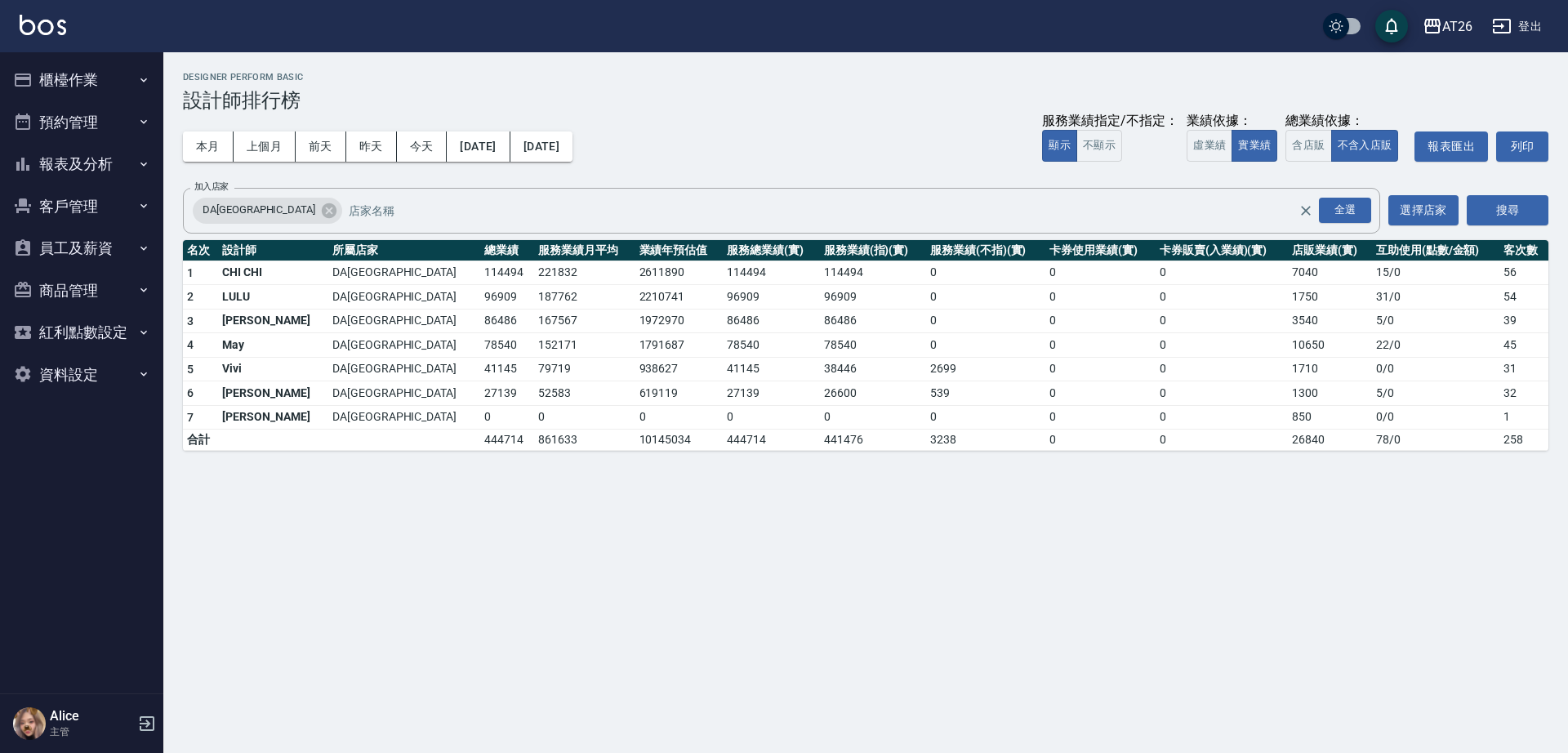
click at [77, 81] on button "櫃檯作業" at bounding box center [82, 79] width 150 height 43
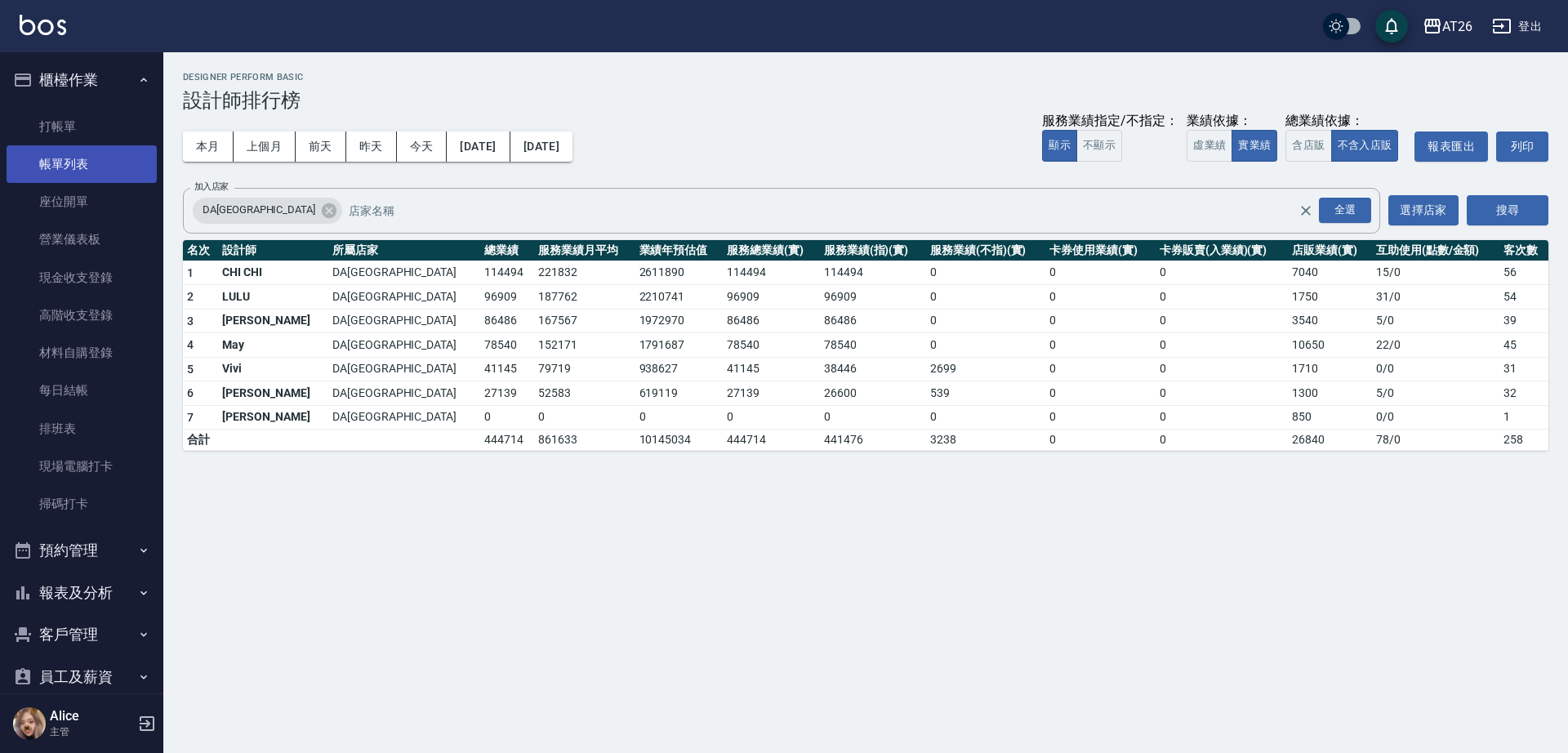
click at [94, 161] on link "帳單列表" at bounding box center [82, 164] width 150 height 38
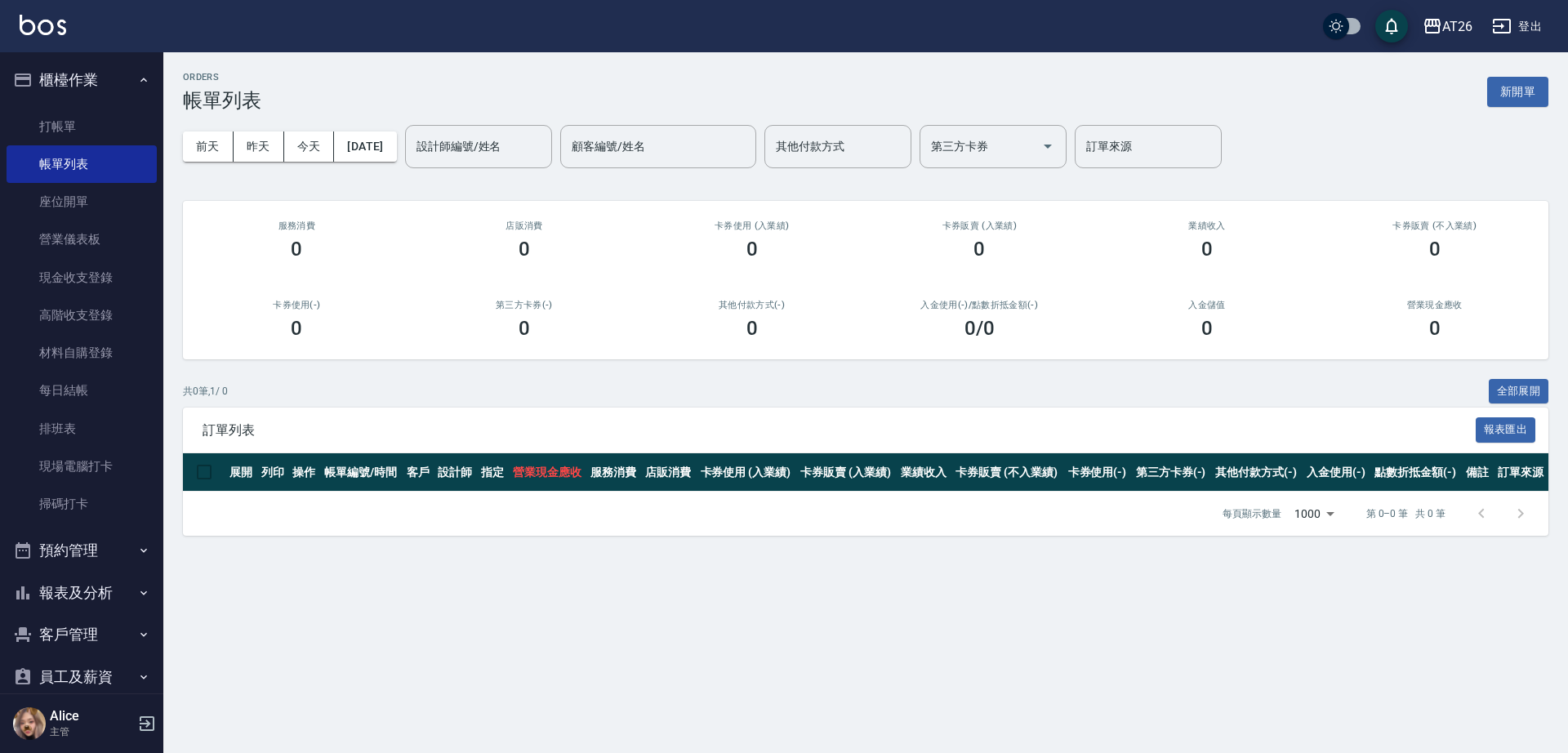
click at [651, 590] on div "ORDERS 帳單列表 新開單 前天 昨天 今天 [DATE] 設計師編號/姓名 設計師編號/姓名 顧客編號/姓名 顧客編號/姓名 其他付款方式 其他付款方式…" at bounding box center [784, 376] width 1568 height 753
